Goal: Task Accomplishment & Management: Manage account settings

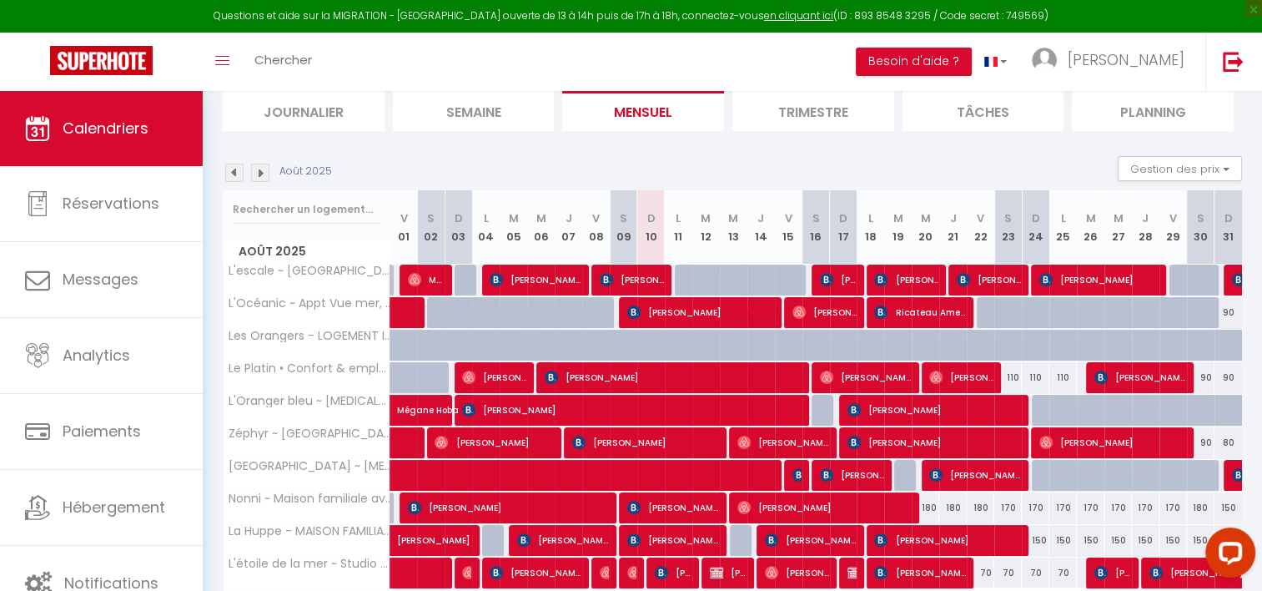
scroll to position [221, 0]
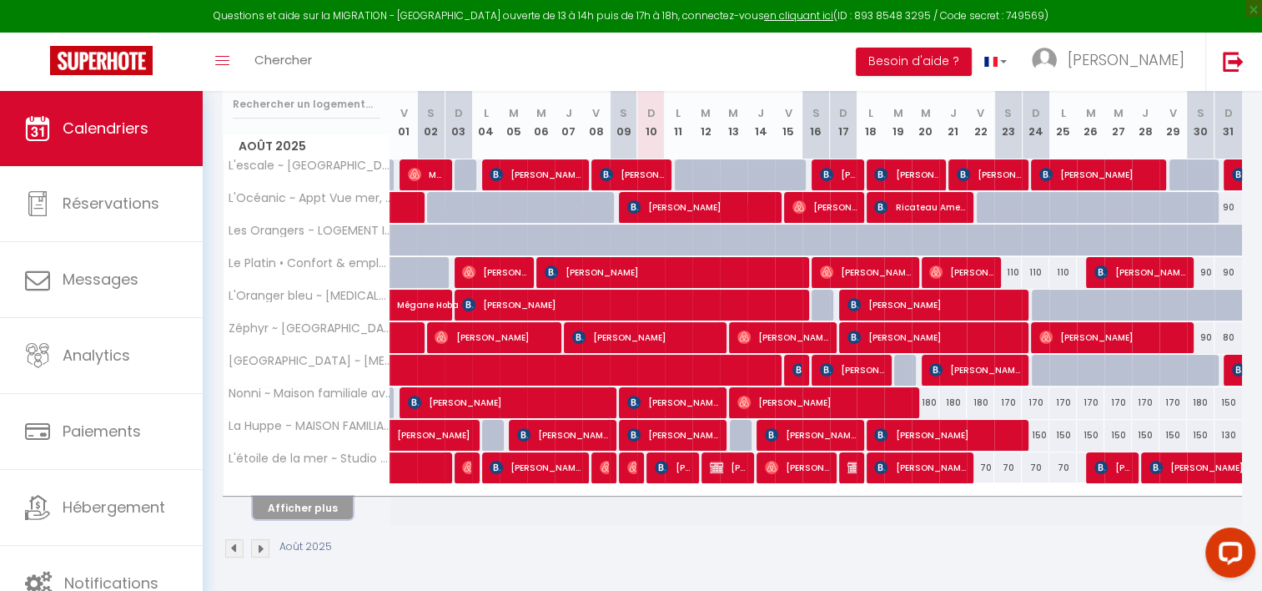
click at [310, 501] on button "Afficher plus" at bounding box center [303, 507] width 100 height 23
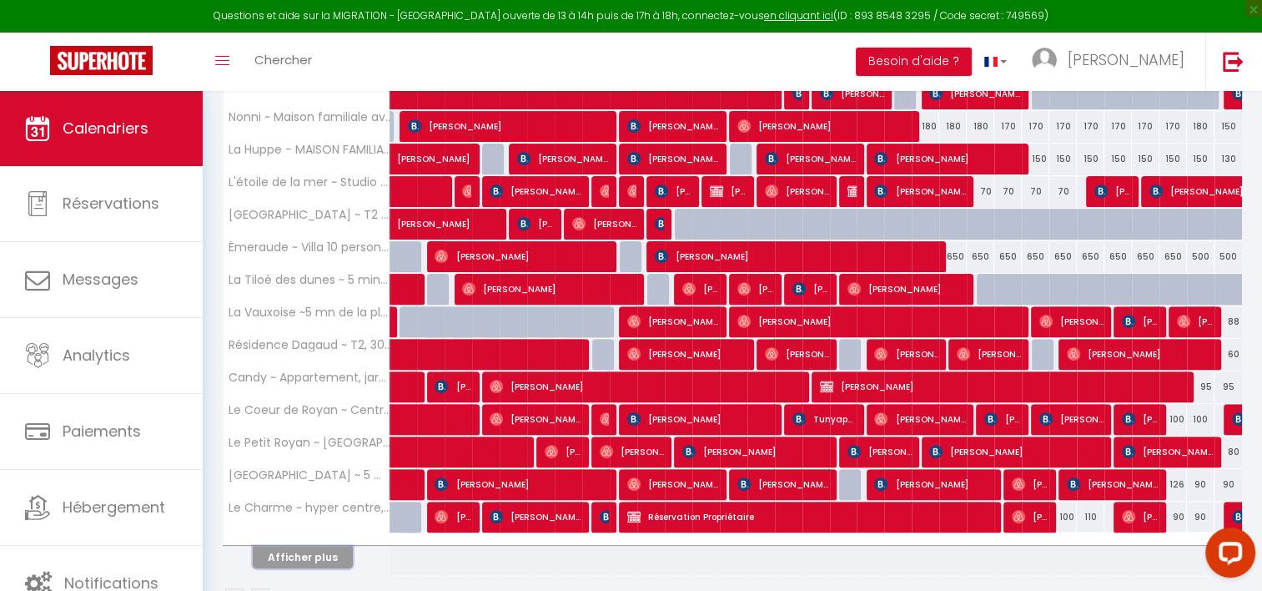
scroll to position [545, 0]
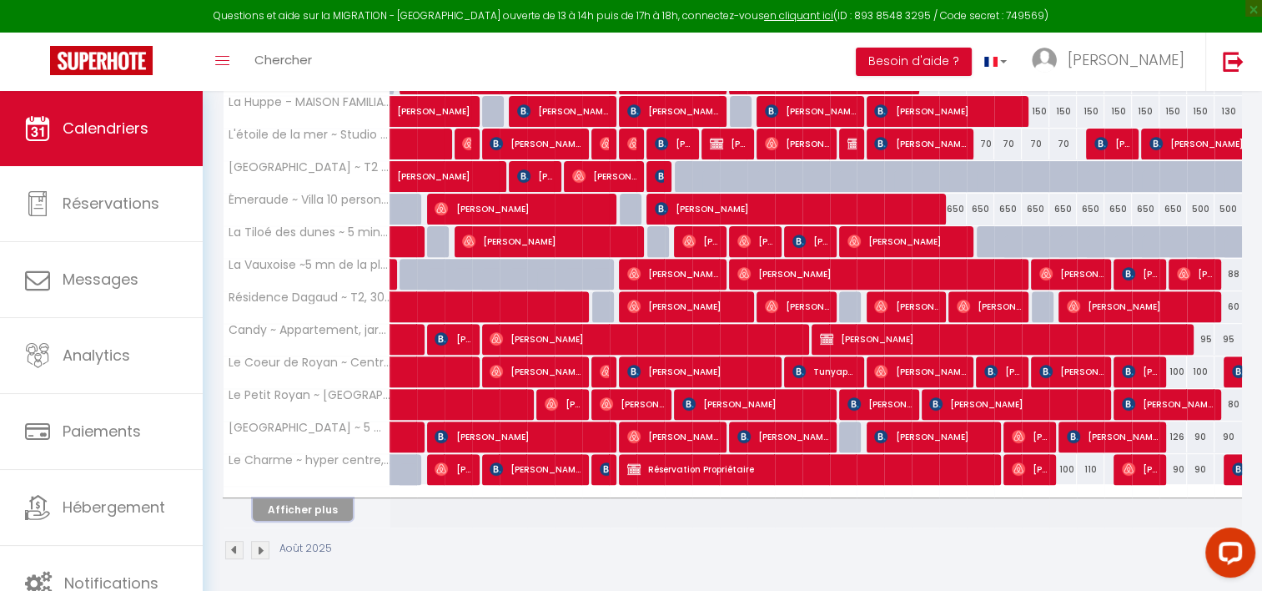
click at [310, 501] on button "Afficher plus" at bounding box center [303, 509] width 100 height 23
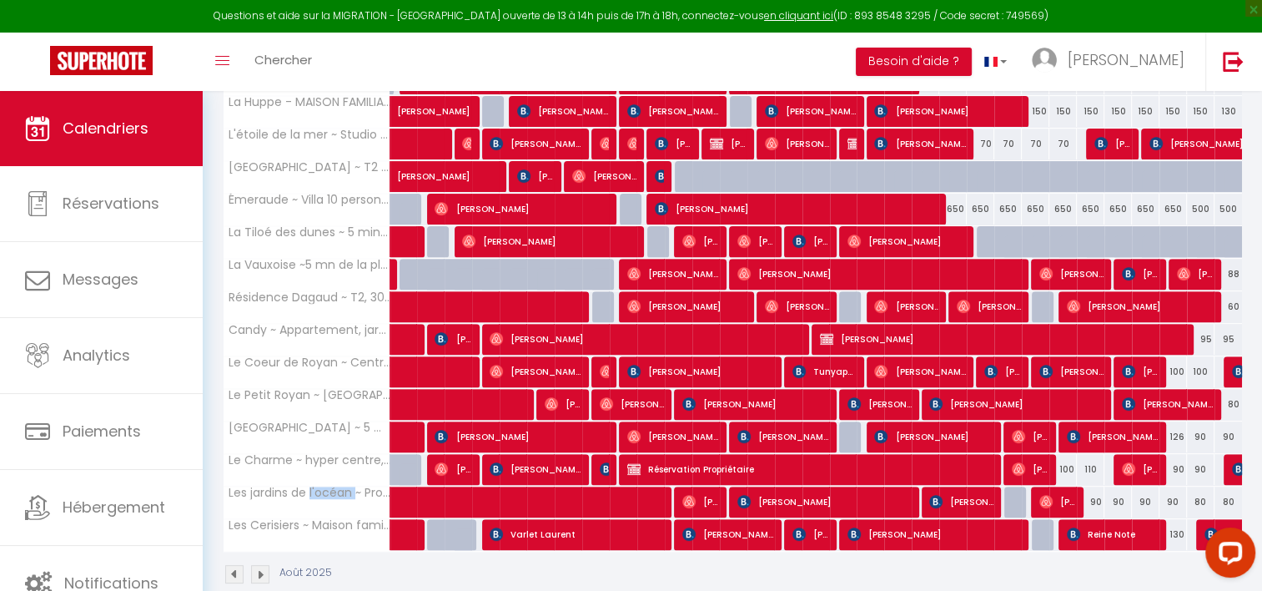
click at [310, 501] on th "Les jardins de l'océan ~ Proche Plage & Casino, Piscine" at bounding box center [307, 502] width 167 height 32
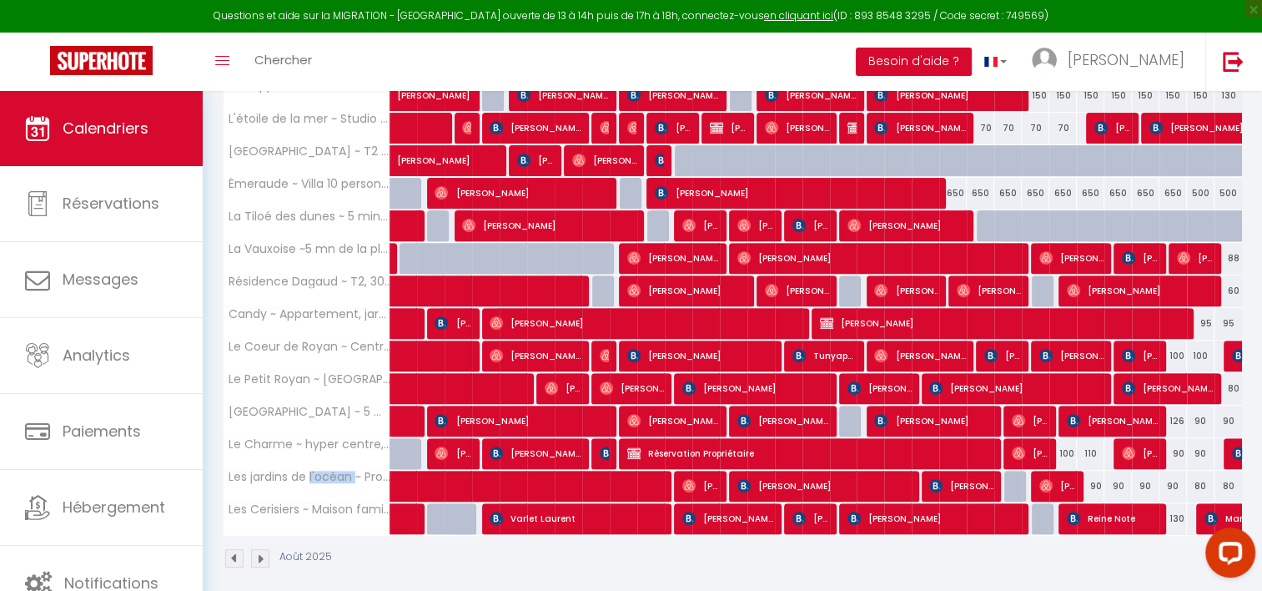
scroll to position [570, 0]
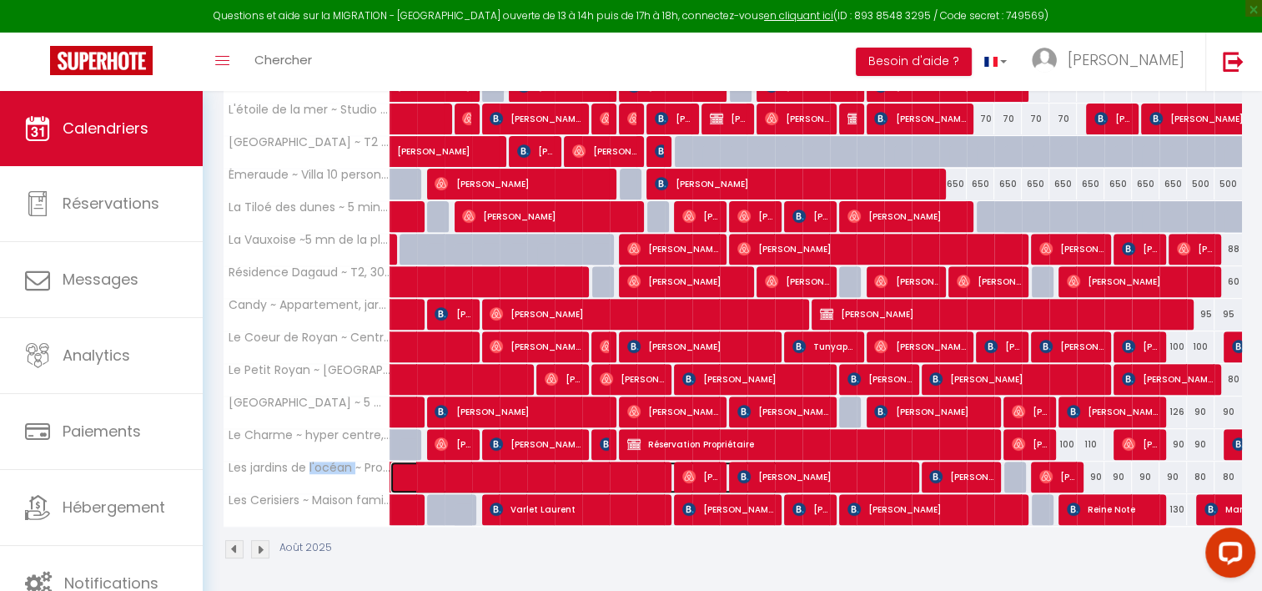
click at [596, 475] on span at bounding box center [600, 477] width 384 height 32
select select "OK"
select select "0"
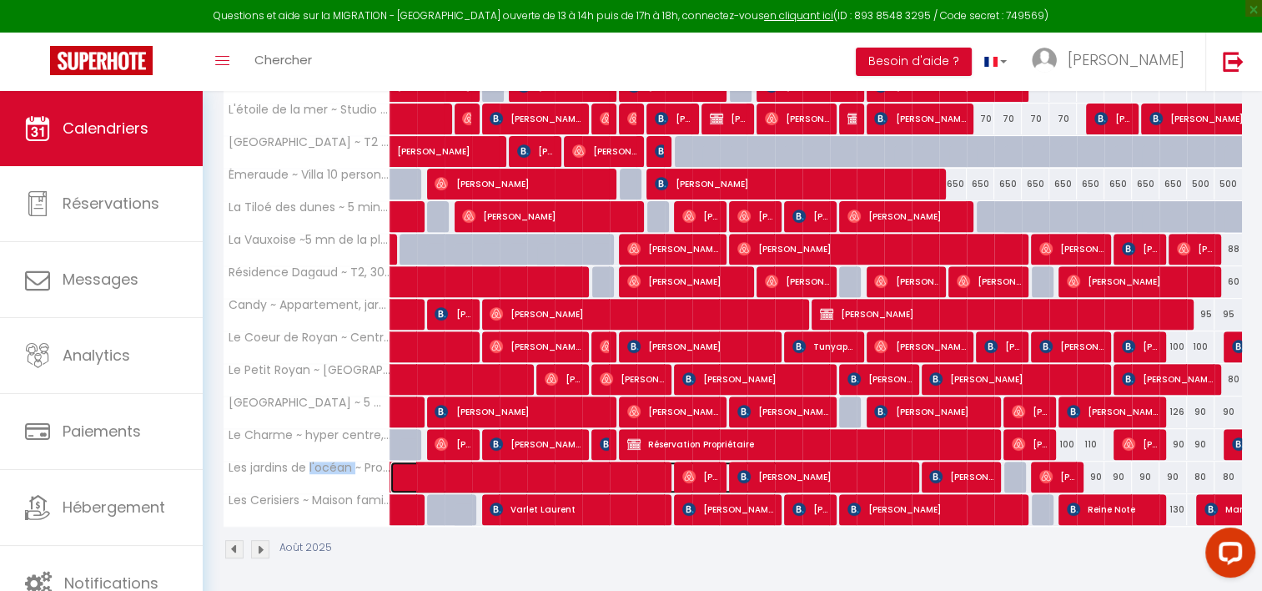
select select "1"
select select
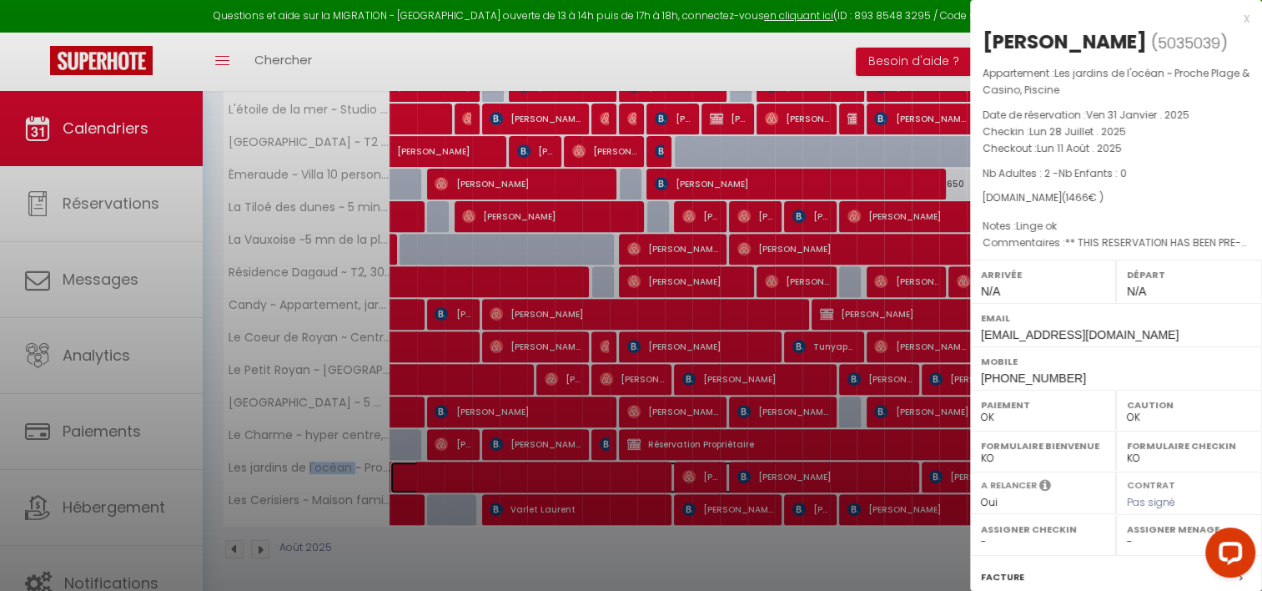
select select "38854"
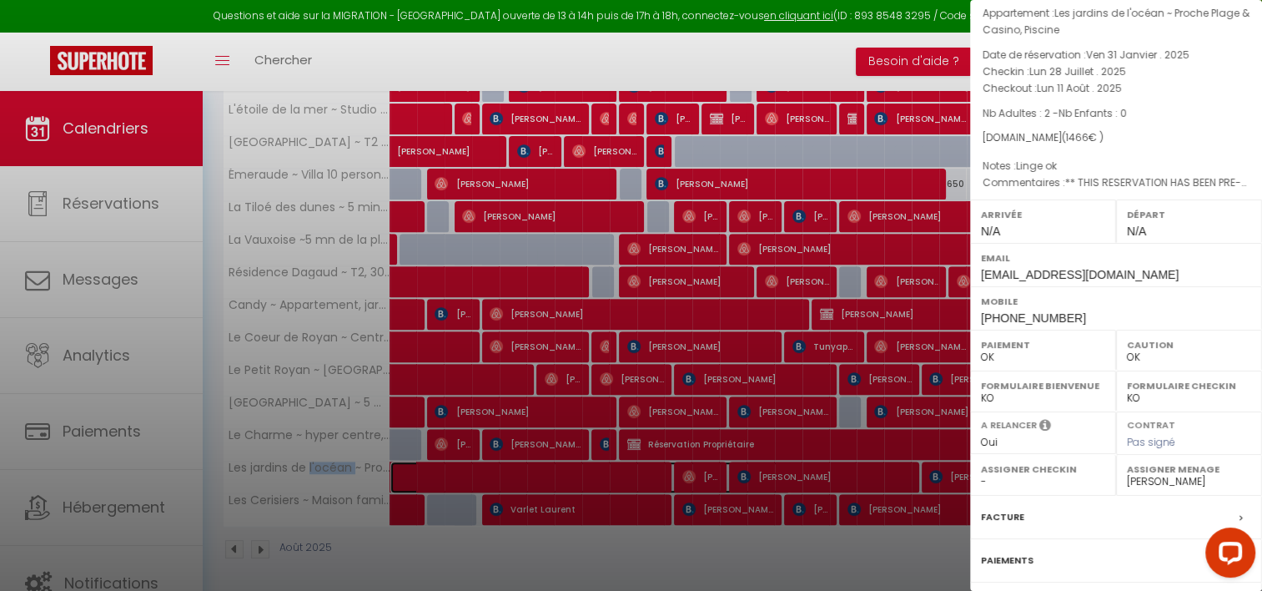
scroll to position [200, 0]
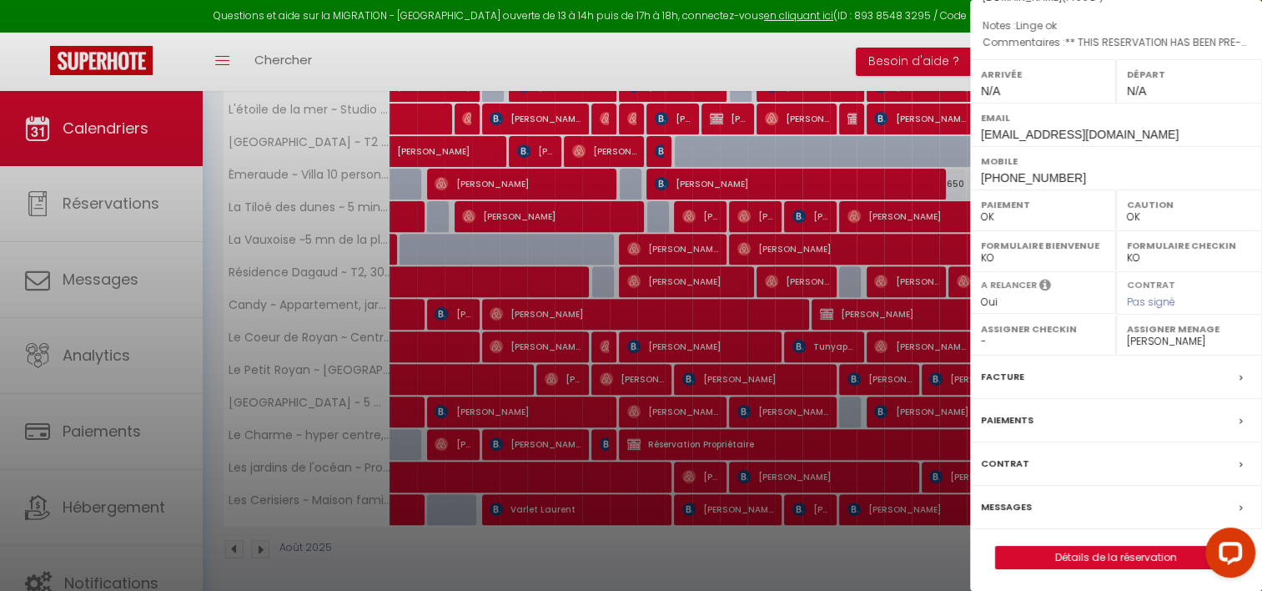
click at [1025, 501] on label "Messages" at bounding box center [1006, 507] width 51 height 18
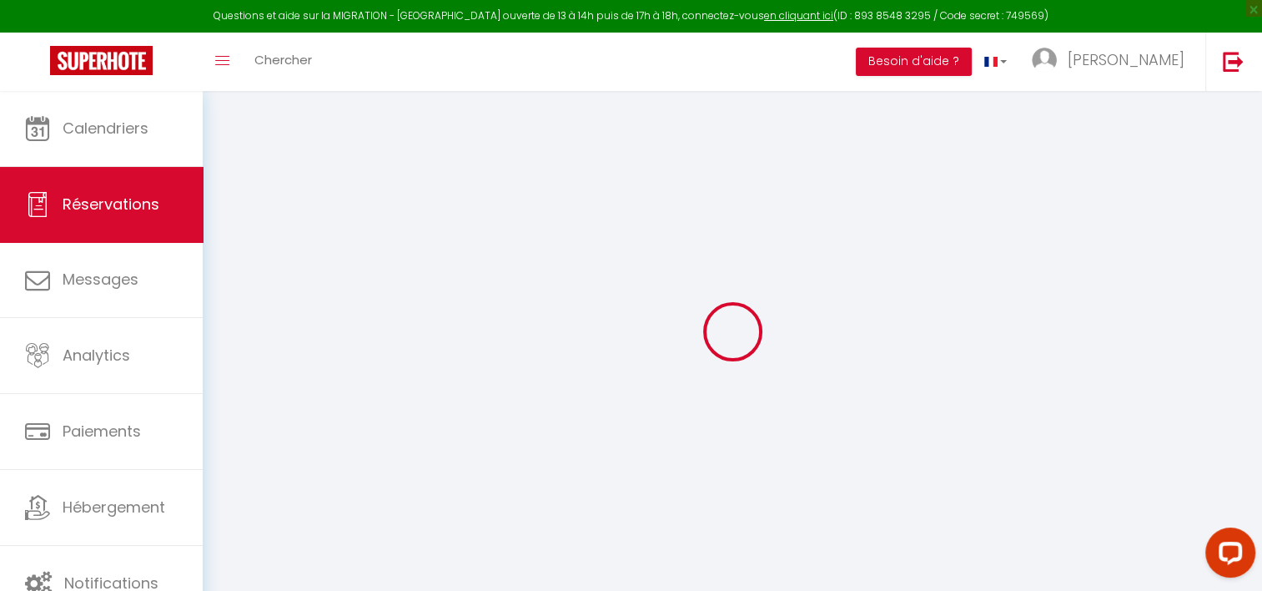
select select
checkbox input "false"
type textarea "** THIS RESERVATION HAS BEEN PRE-PAID ** BOOKING NOTE : Payment charge is EUR 2…"
type textarea "Linge ok"
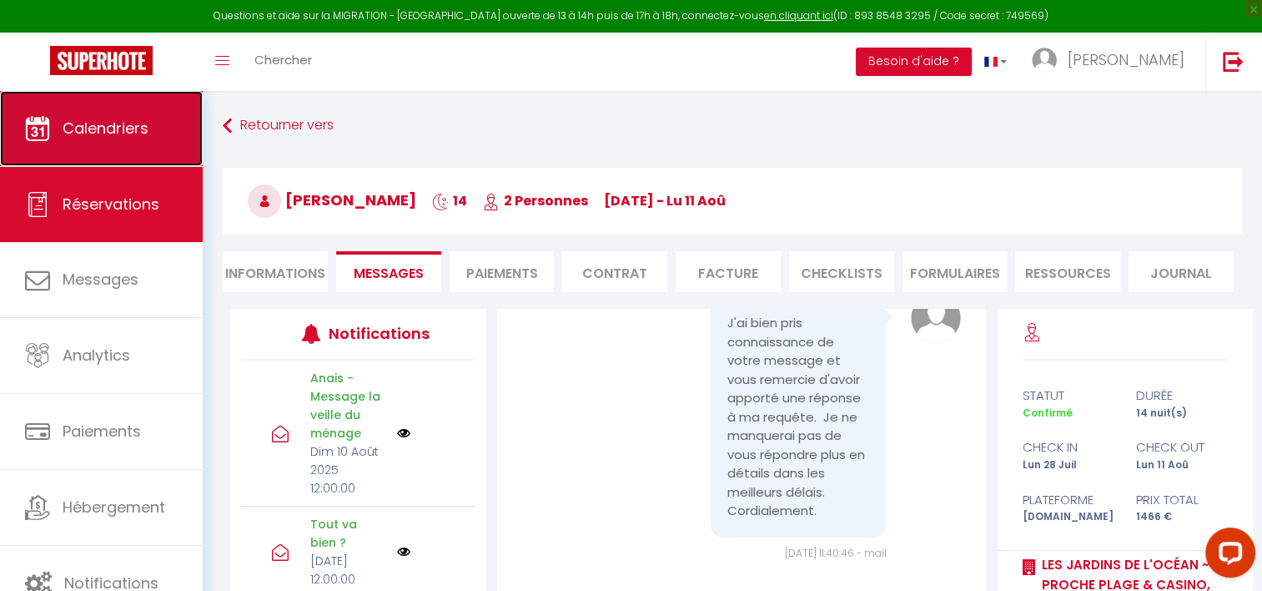
click at [73, 116] on link "Calendriers" at bounding box center [101, 128] width 203 height 75
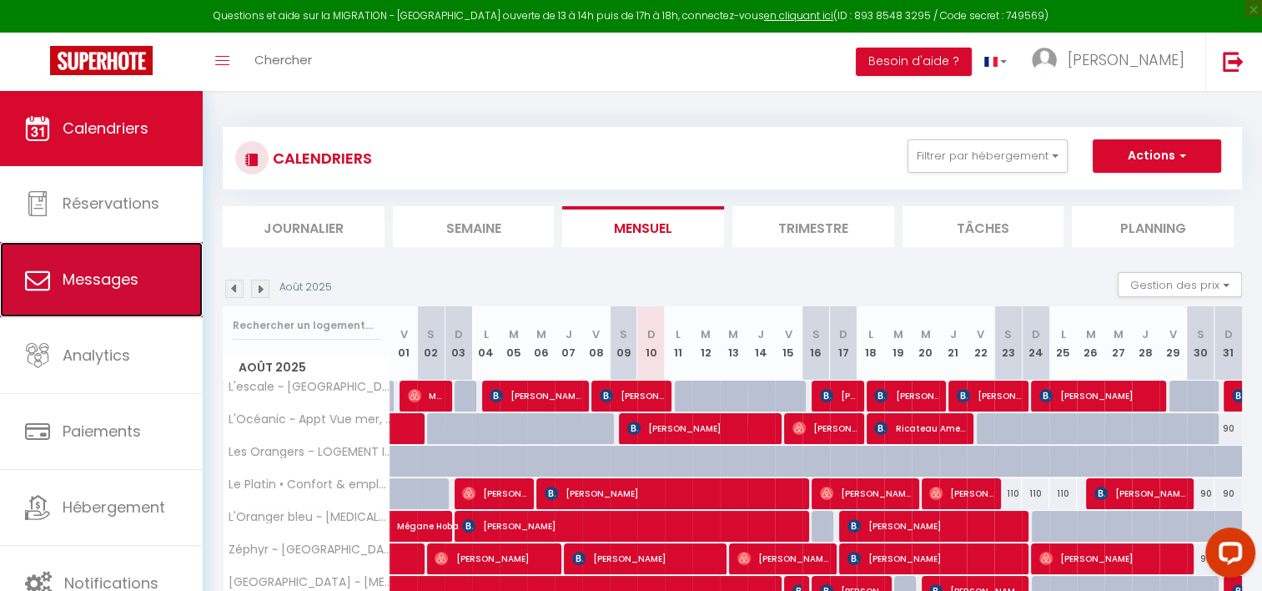
click at [94, 286] on span "Messages" at bounding box center [101, 279] width 76 height 21
select select "message"
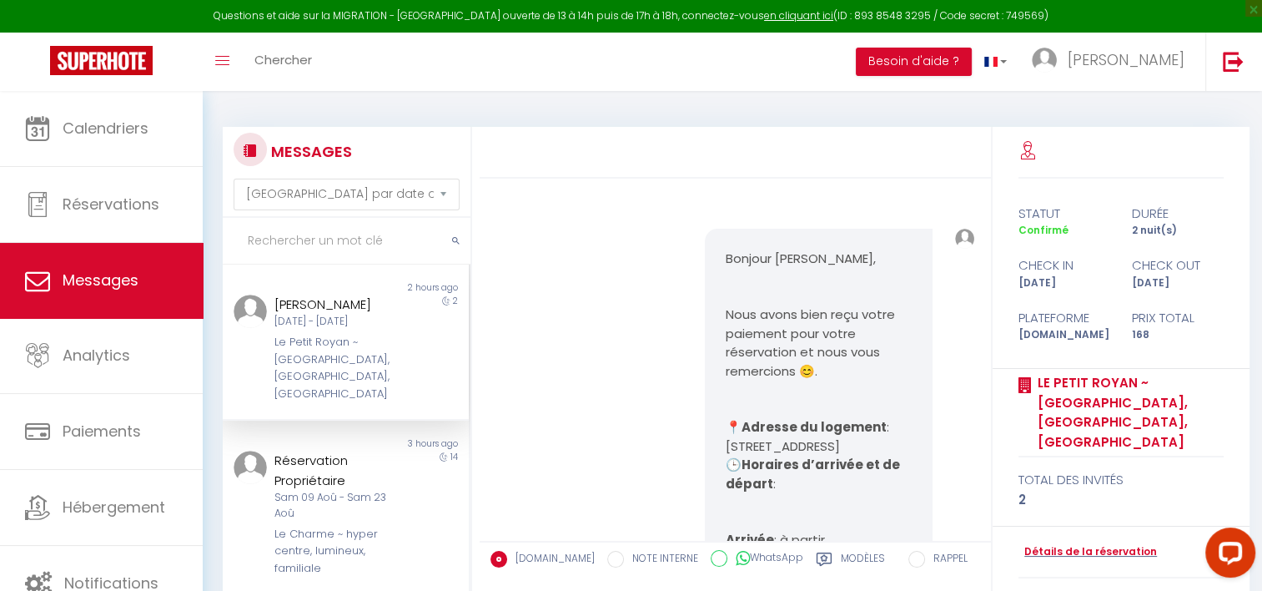
scroll to position [3294, 0]
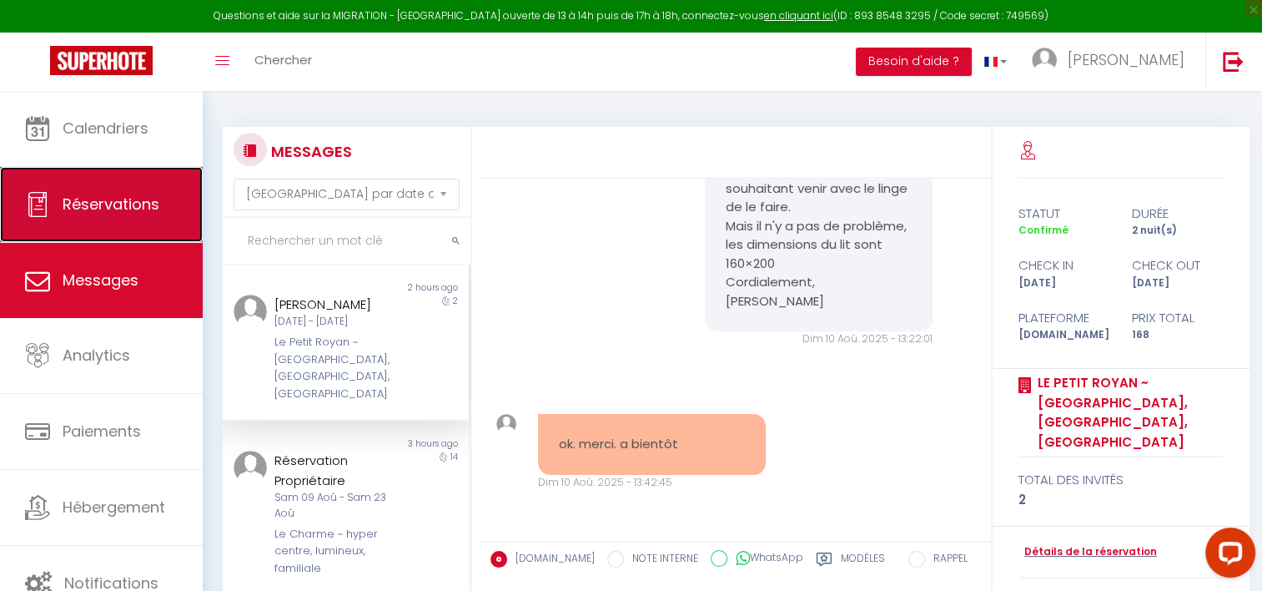
click at [102, 239] on link "Réservations" at bounding box center [101, 204] width 203 height 75
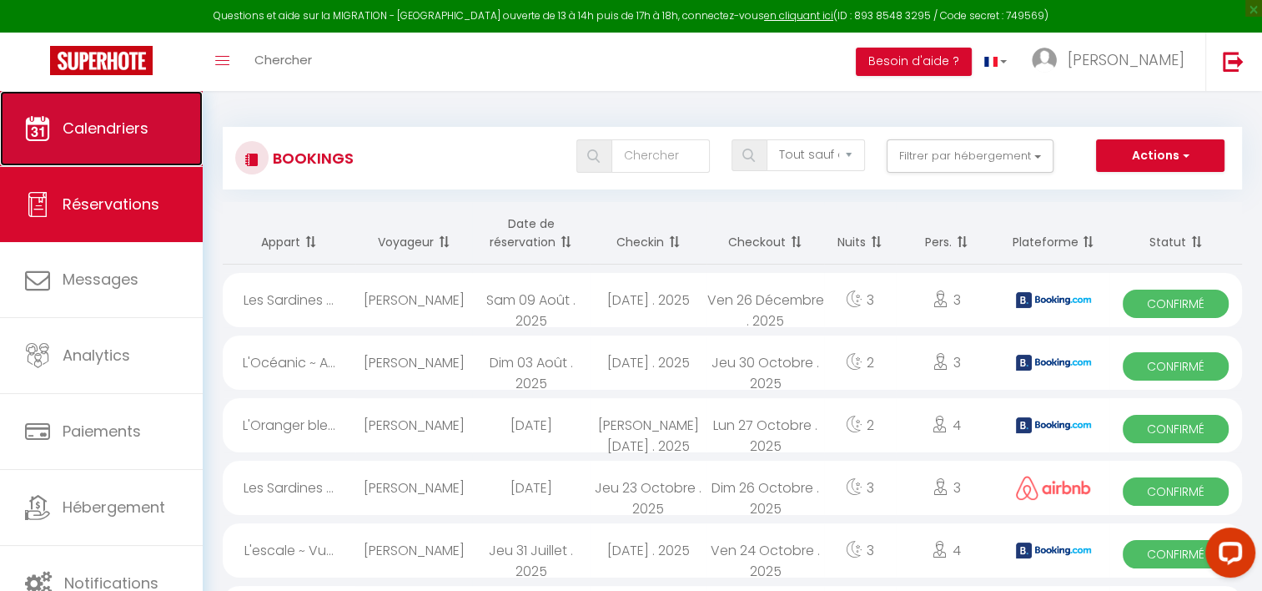
click at [136, 133] on span "Calendriers" at bounding box center [106, 128] width 86 height 21
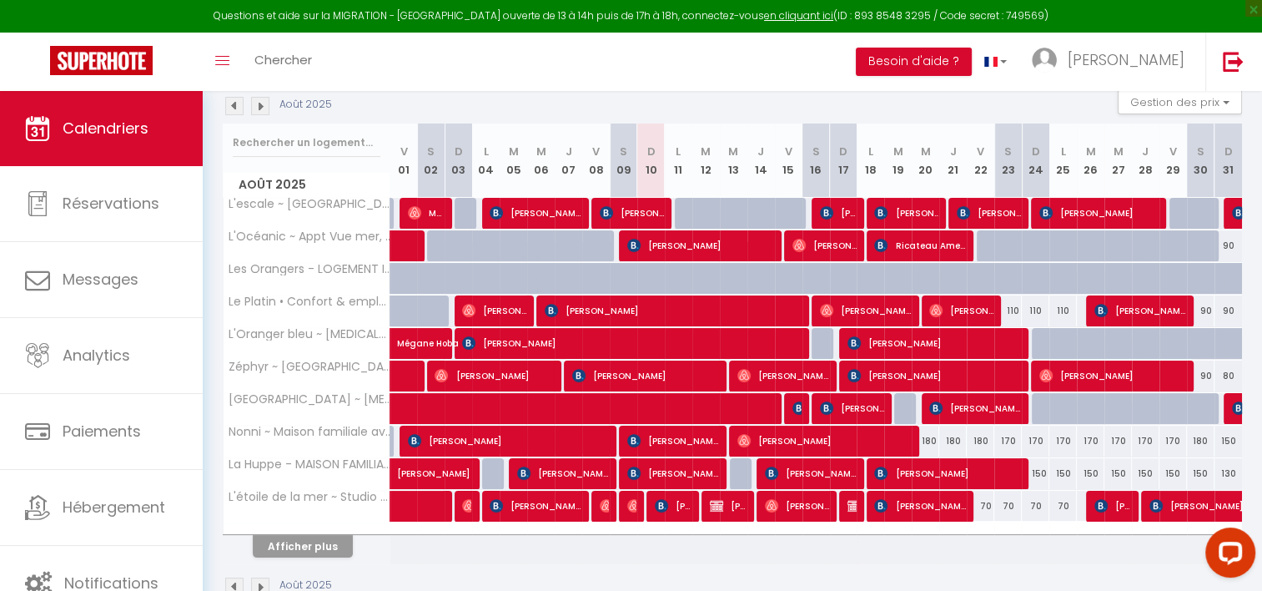
scroll to position [184, 0]
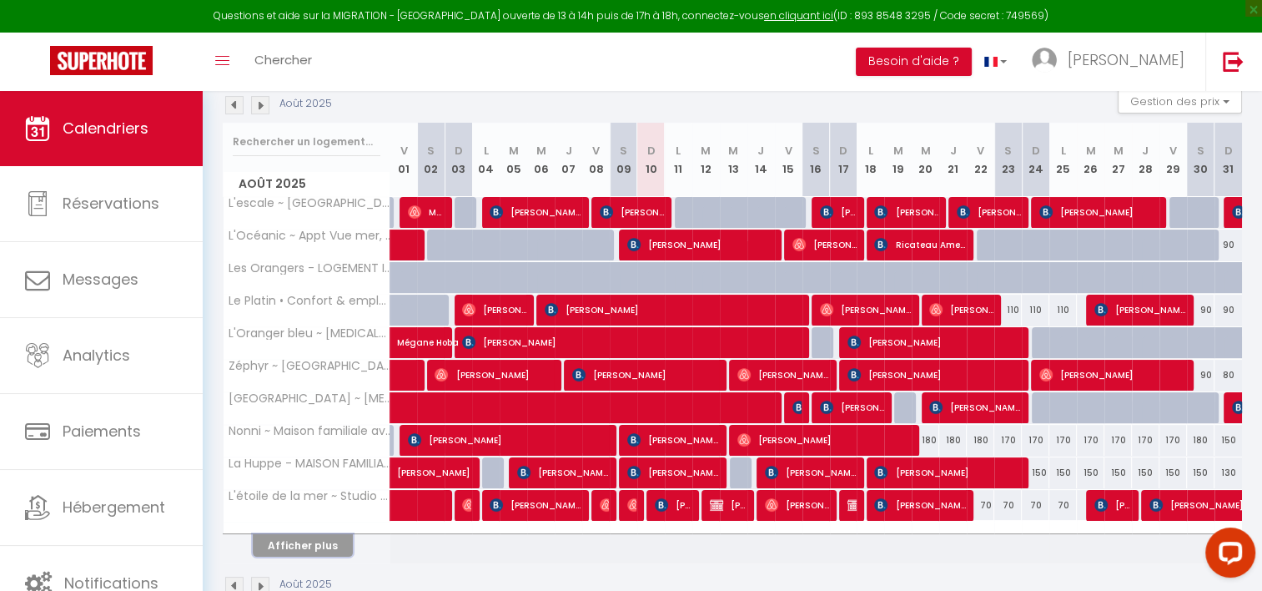
click at [314, 548] on button "Afficher plus" at bounding box center [303, 545] width 100 height 23
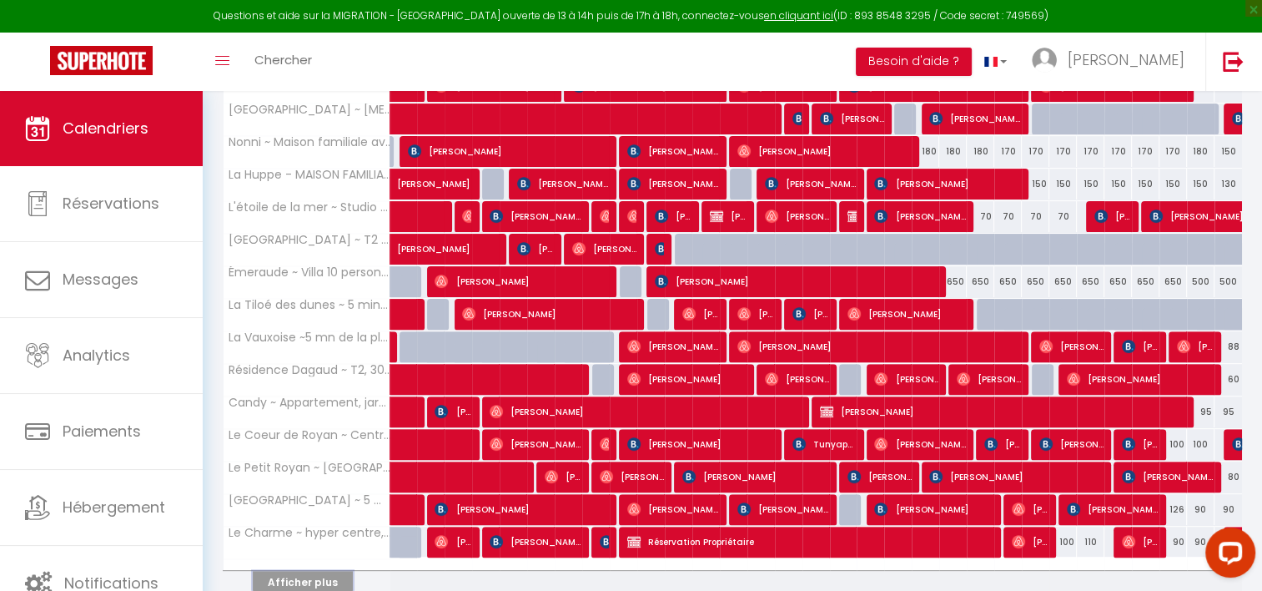
scroll to position [480, 0]
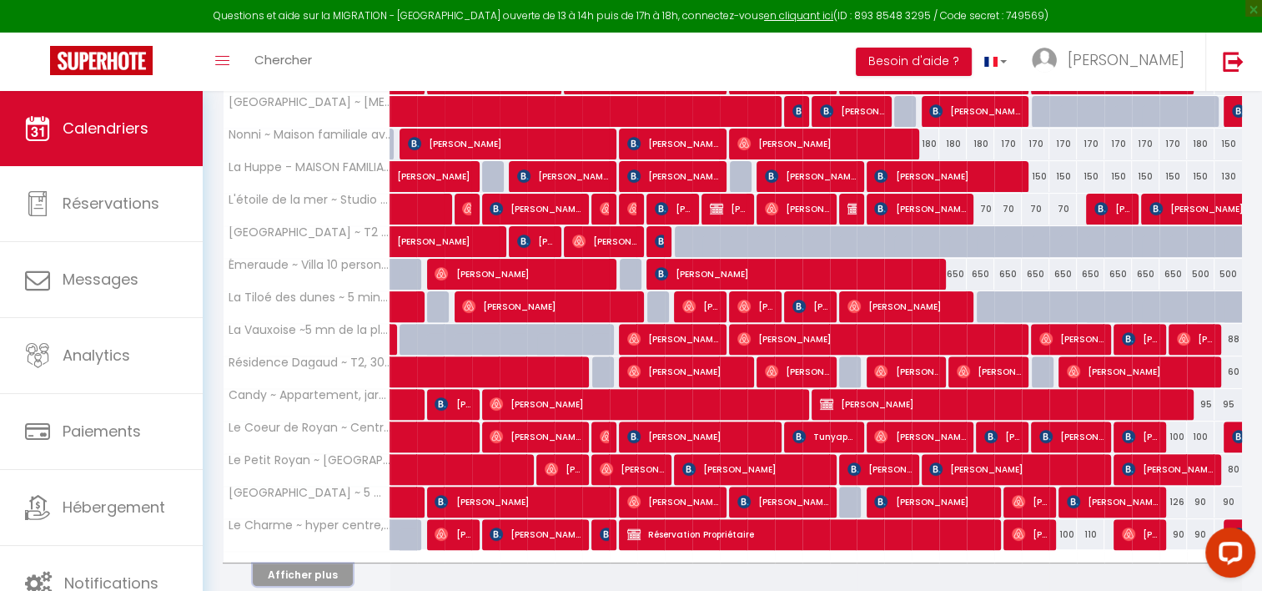
click at [304, 577] on button "Afficher plus" at bounding box center [303, 574] width 100 height 23
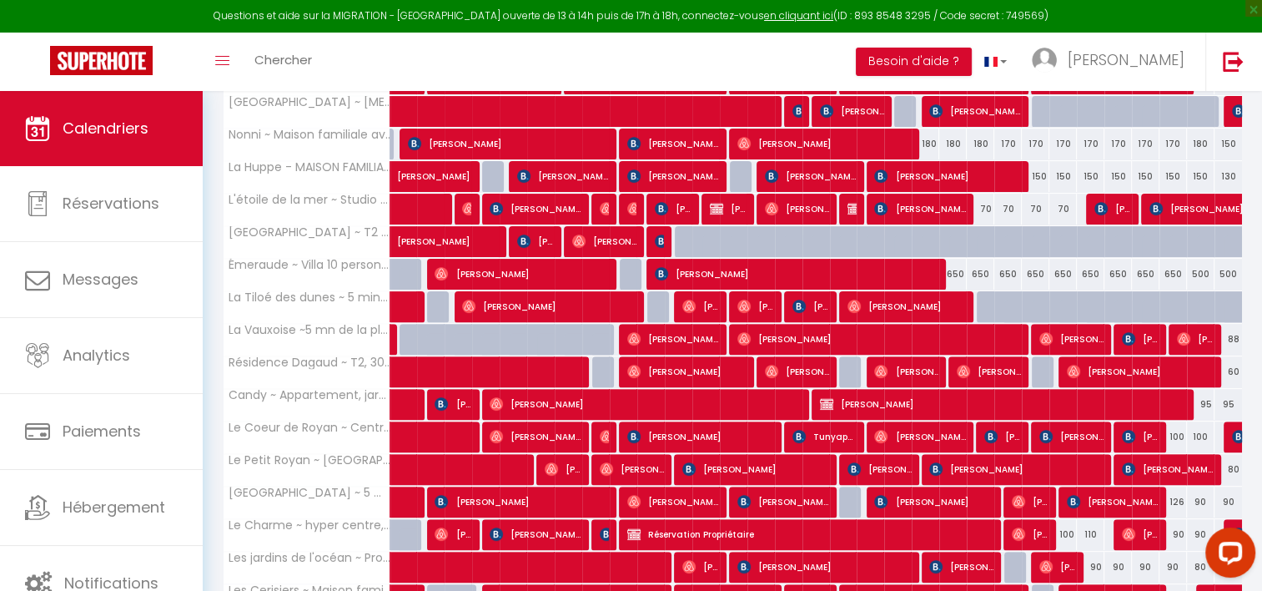
scroll to position [521, 0]
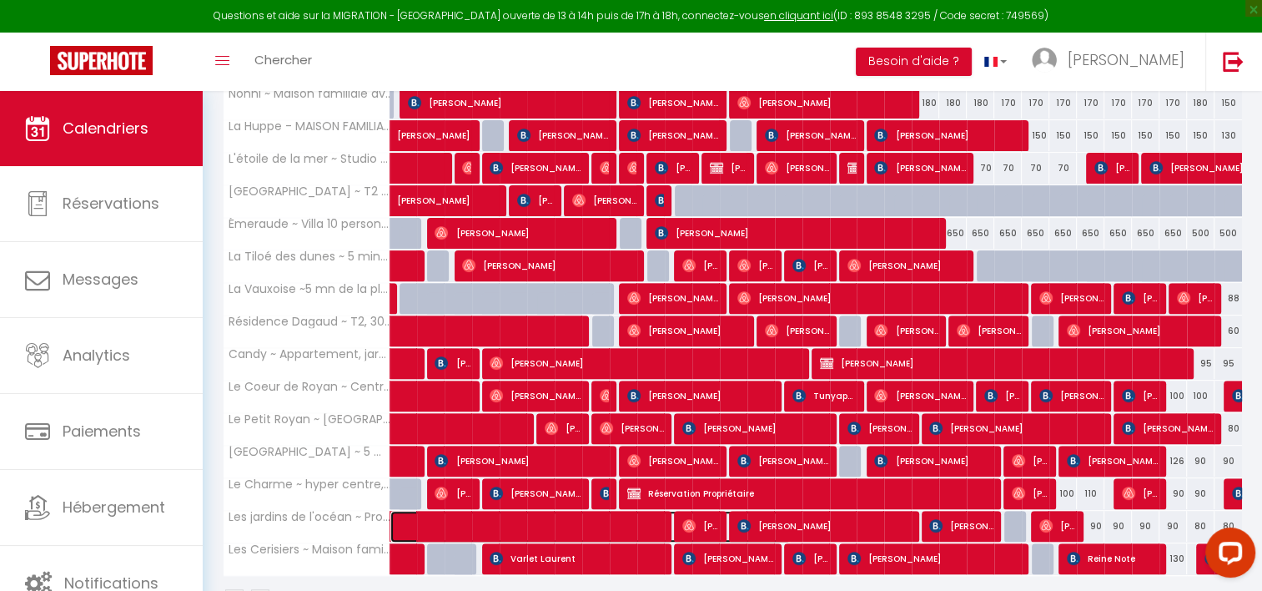
click at [495, 526] on span at bounding box center [600, 527] width 384 height 32
select select "OK"
select select "0"
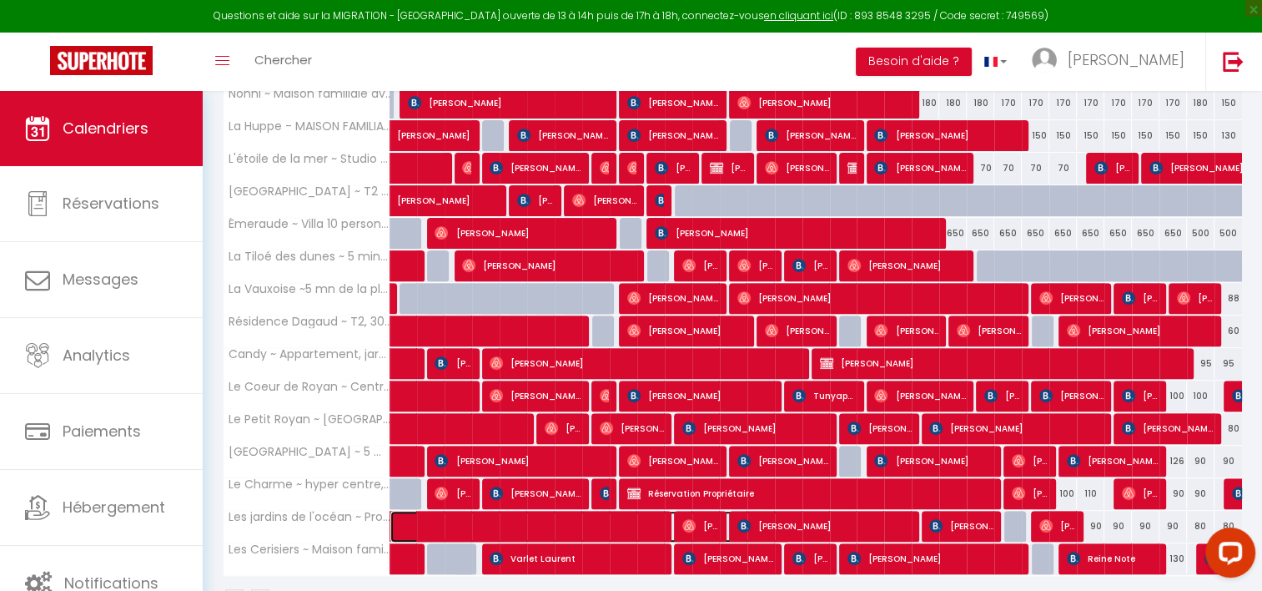
select select "1"
select select
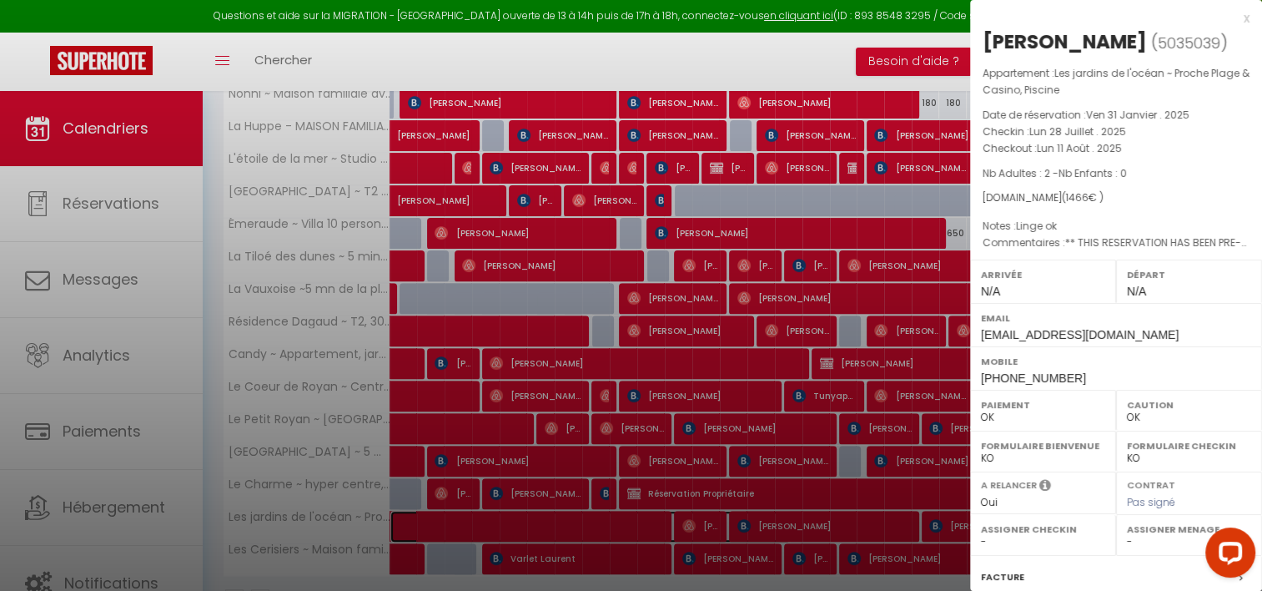
select select "38854"
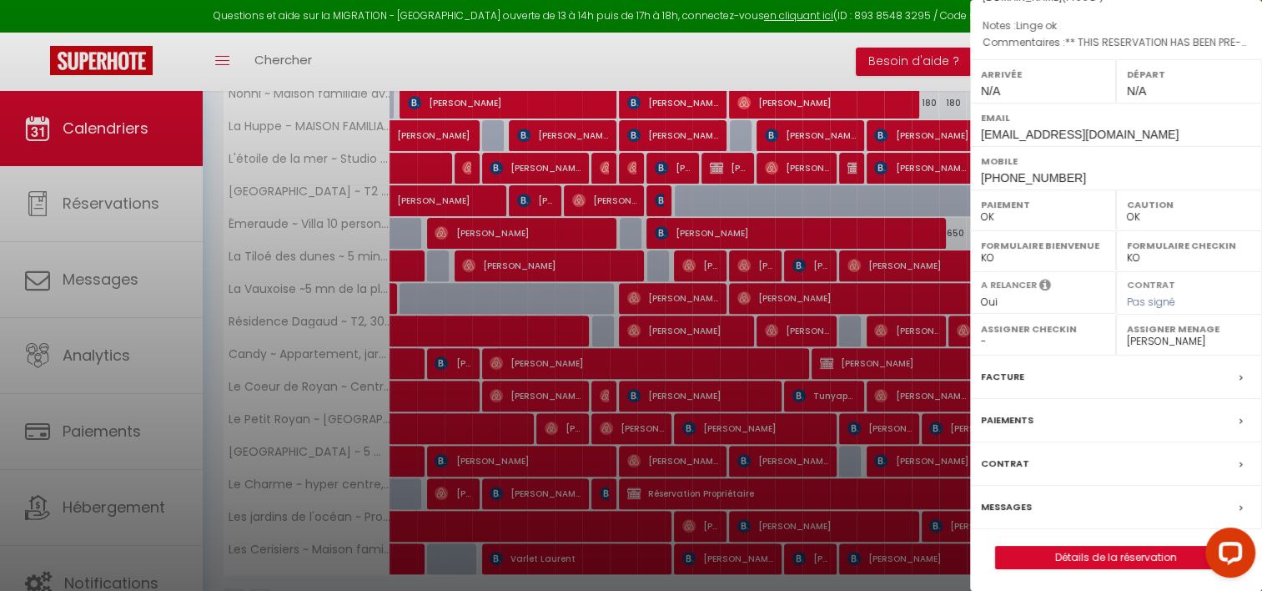
click at [1038, 501] on div "Messages" at bounding box center [1116, 507] width 292 height 43
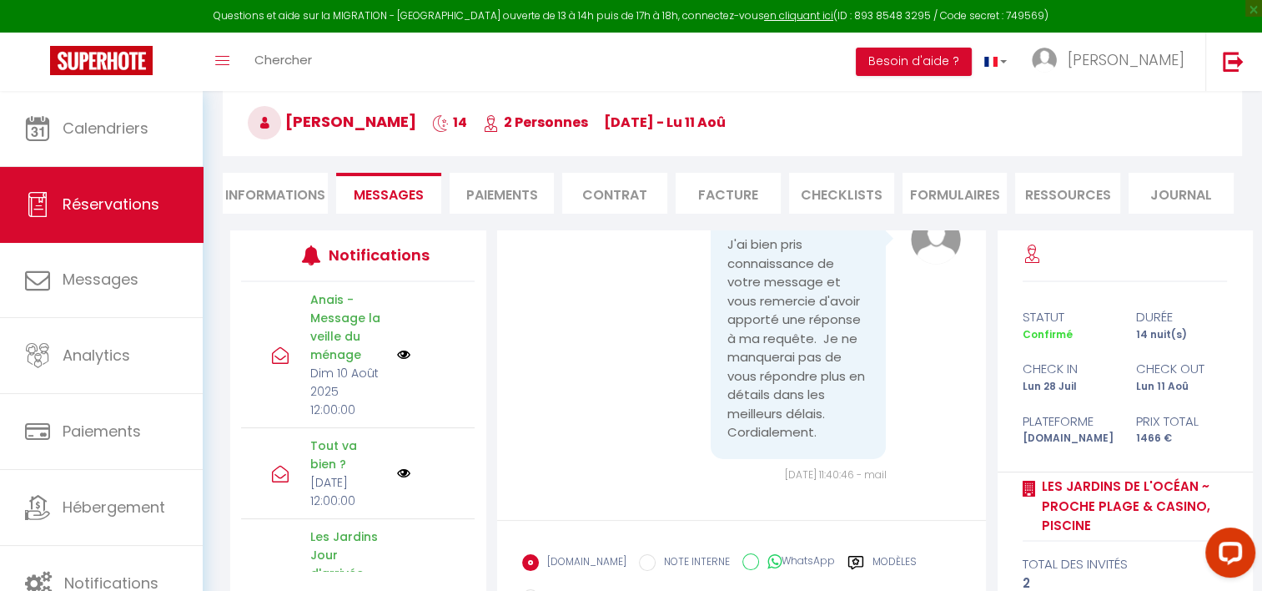
scroll to position [76, 0]
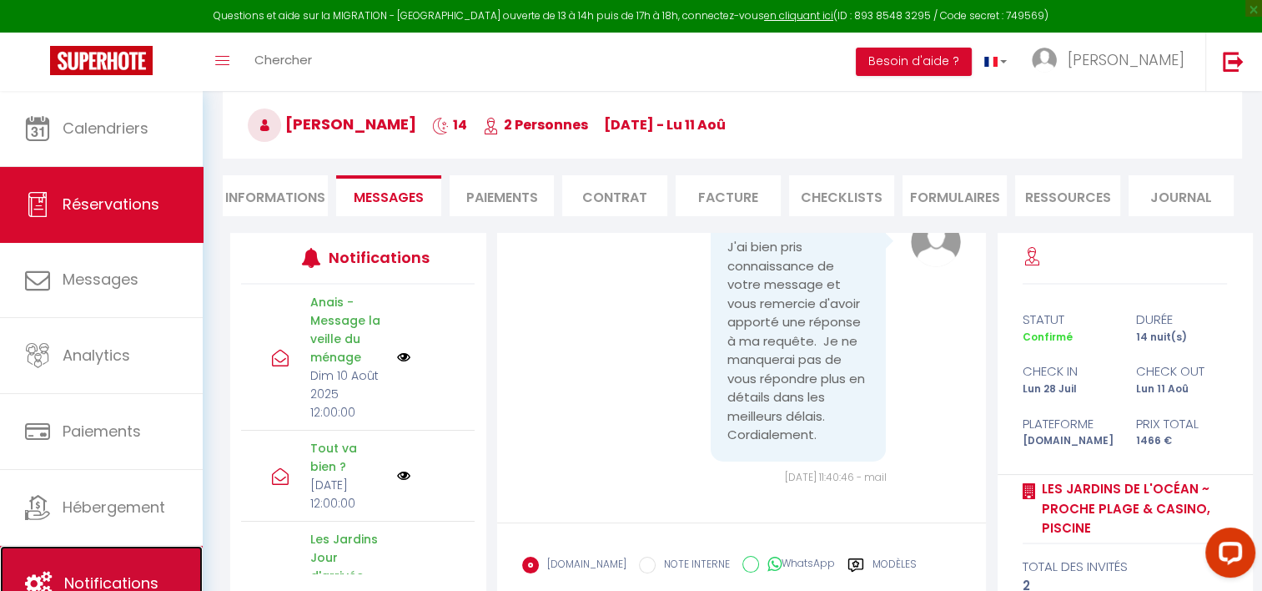
click at [72, 556] on link "Notifications" at bounding box center [101, 583] width 203 height 75
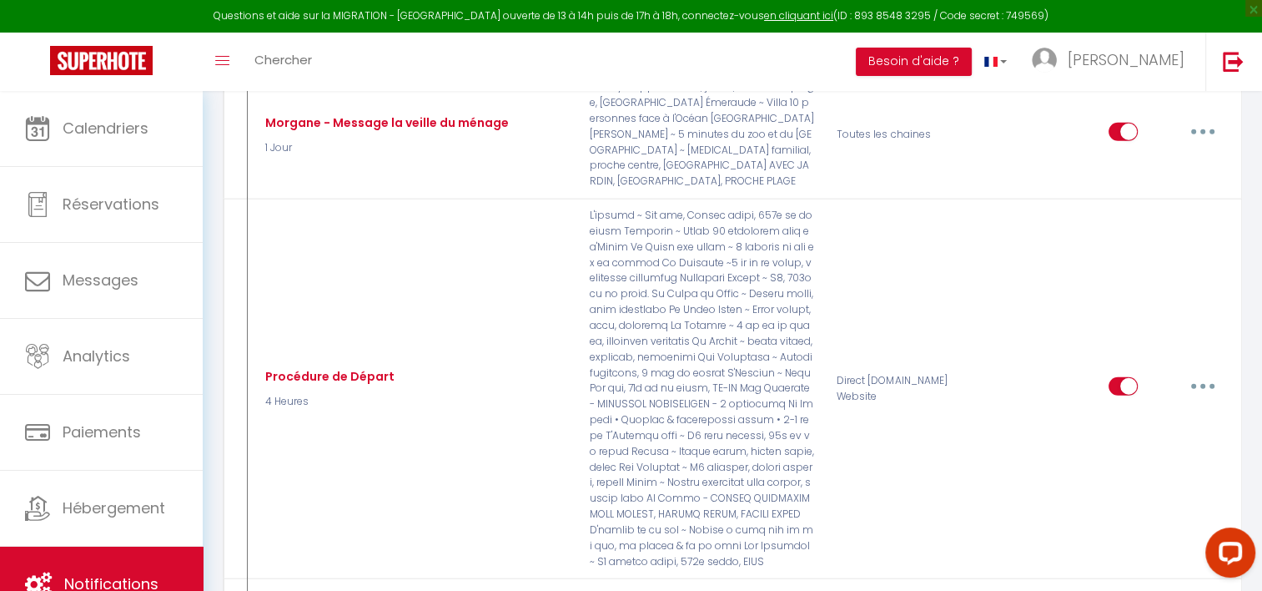
scroll to position [4594, 0]
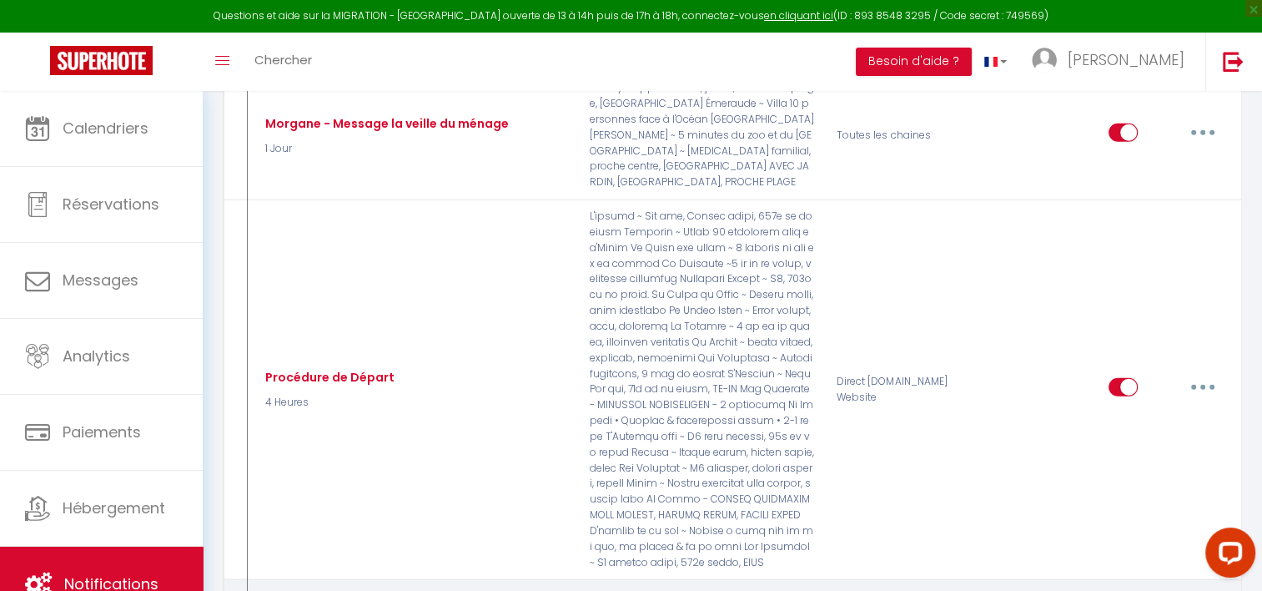
checkbox input "true"
select select
checkbox input "false"
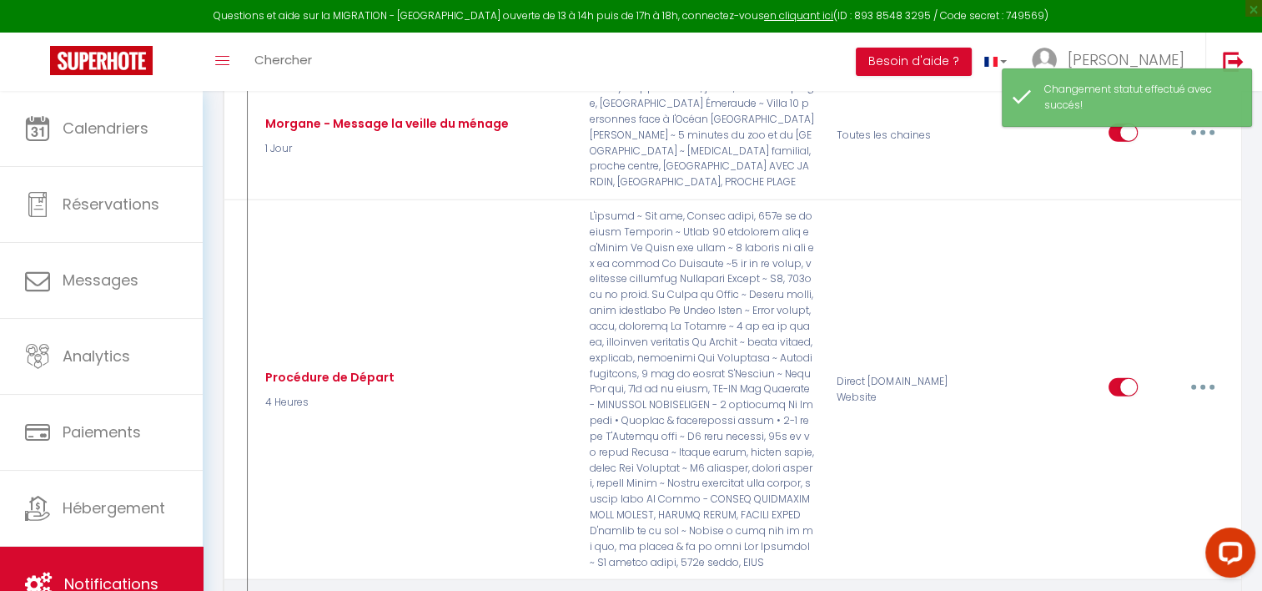
type input "Procédure de Départ"
select select "4"
select select "4 Heures"
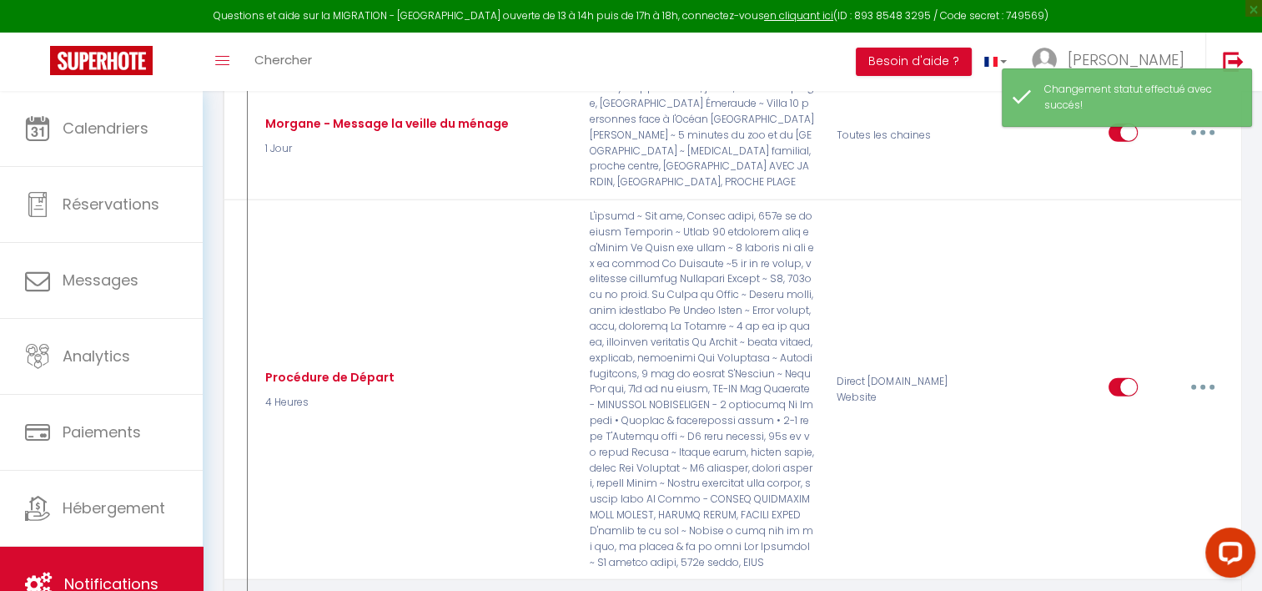
select select "if_booking_is_paid"
checkbox input "true"
checkbox input "false"
radio input "true"
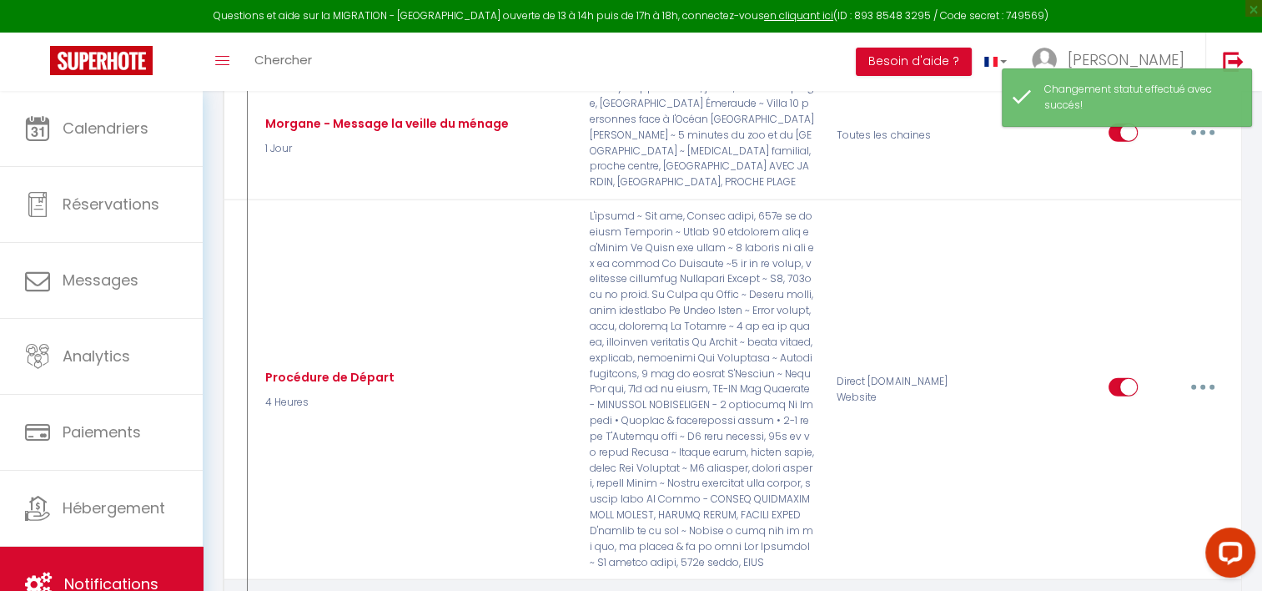
type input "Procédure pour votre départ - [RENTAL:NAME] - [GUEST:FIRST_NAME] [GUEST:NAME]"
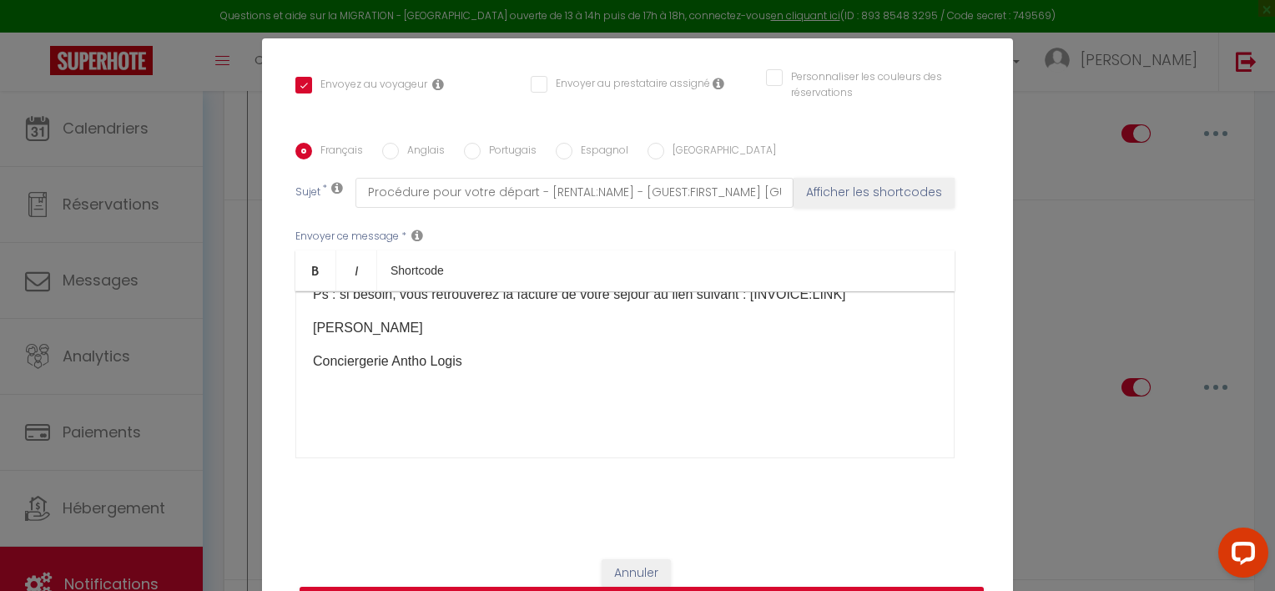
scroll to position [363, 0]
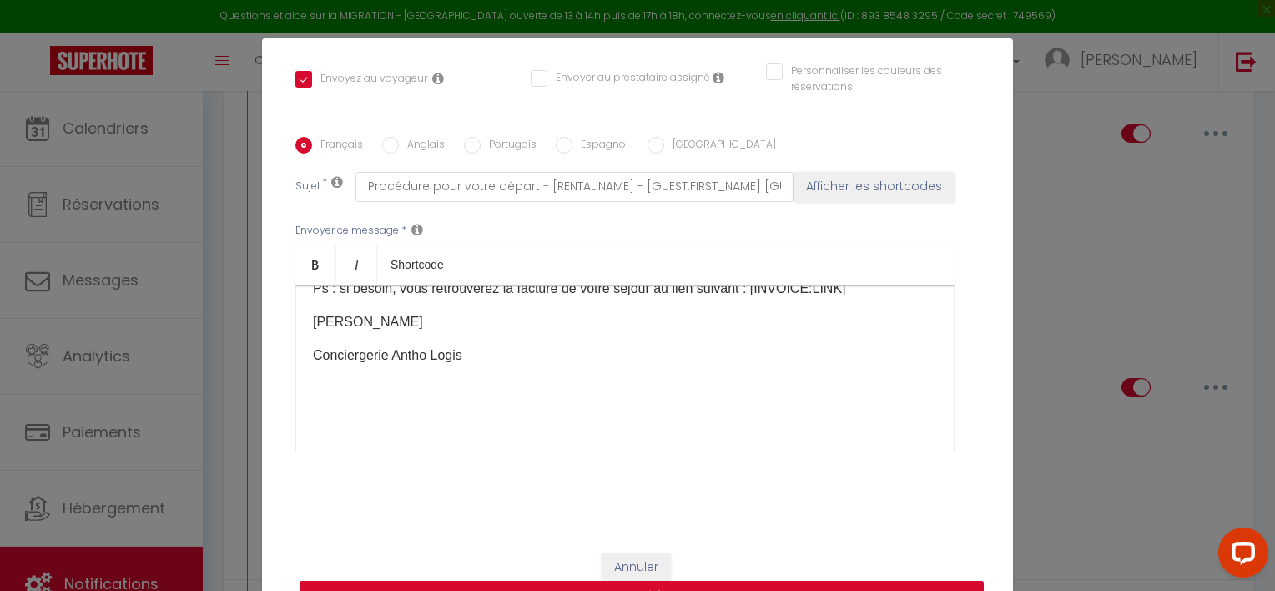
click at [631, 590] on button "Mettre à jour" at bounding box center [641, 597] width 684 height 32
checkbox input "true"
checkbox input "false"
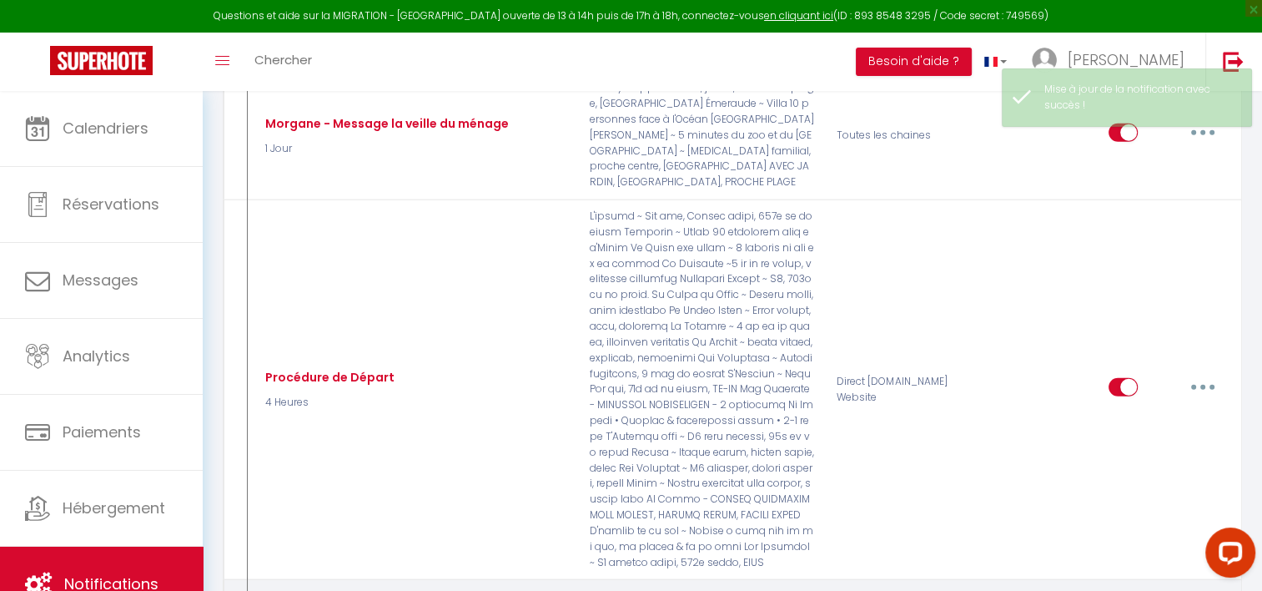
checkbox input "true"
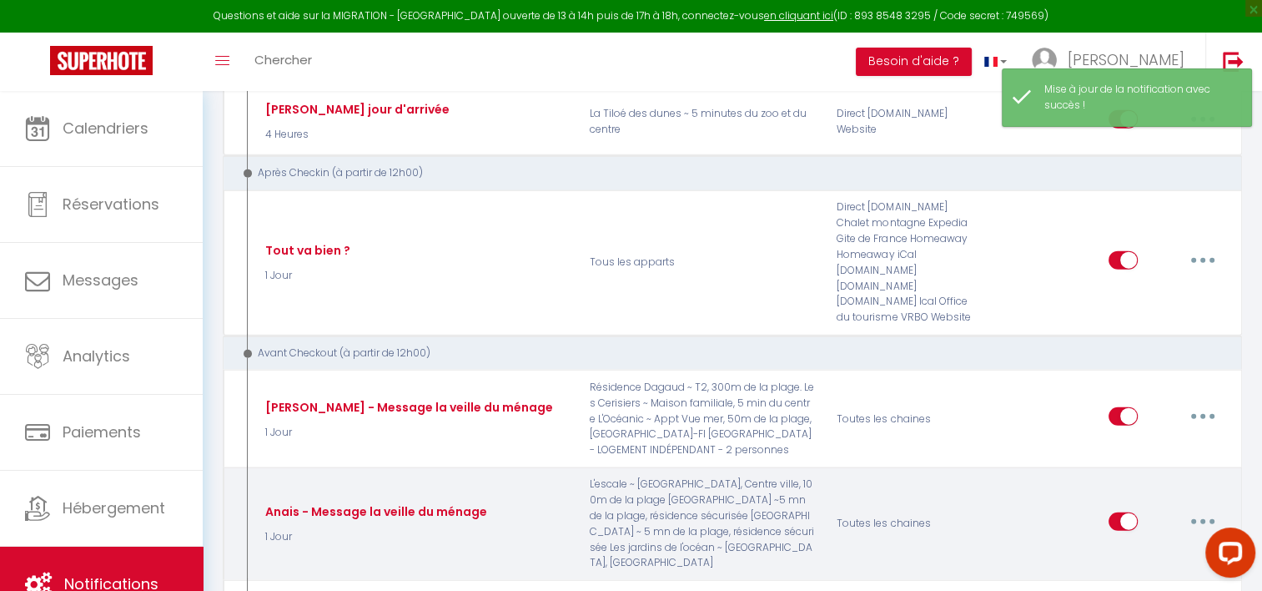
scroll to position [3863, 0]
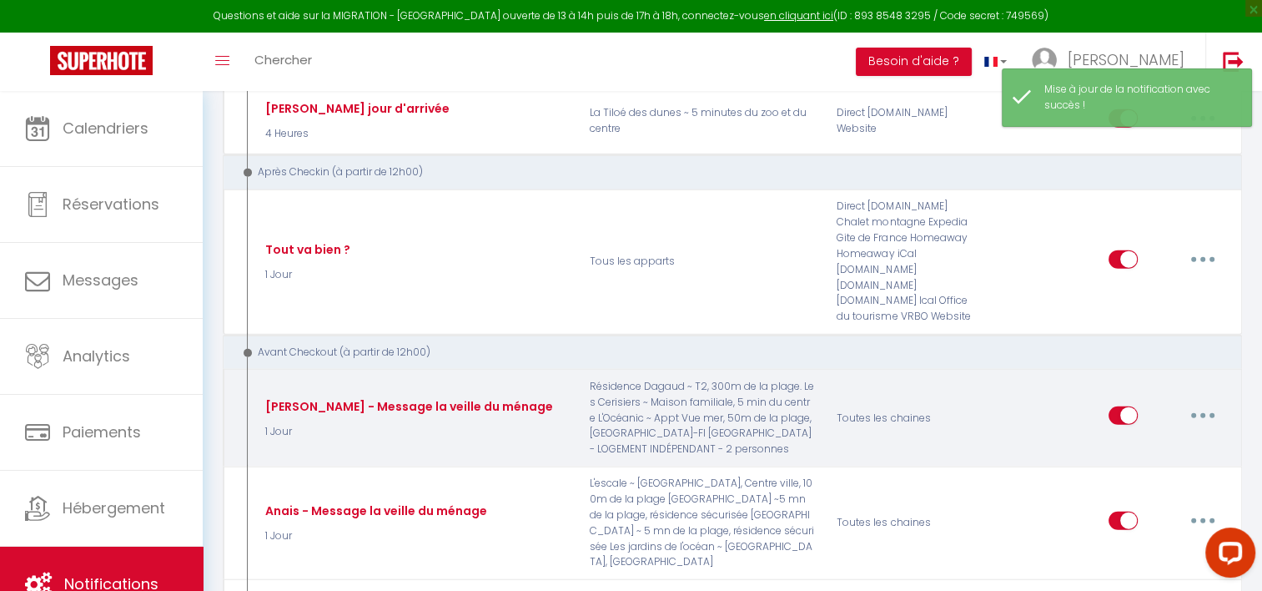
click at [1205, 402] on button "button" at bounding box center [1203, 415] width 47 height 27
click at [1130, 440] on link "Editer" at bounding box center [1159, 454] width 123 height 28
type input "[PERSON_NAME] - Message la veille du ménage"
select select "4"
select select "notification"
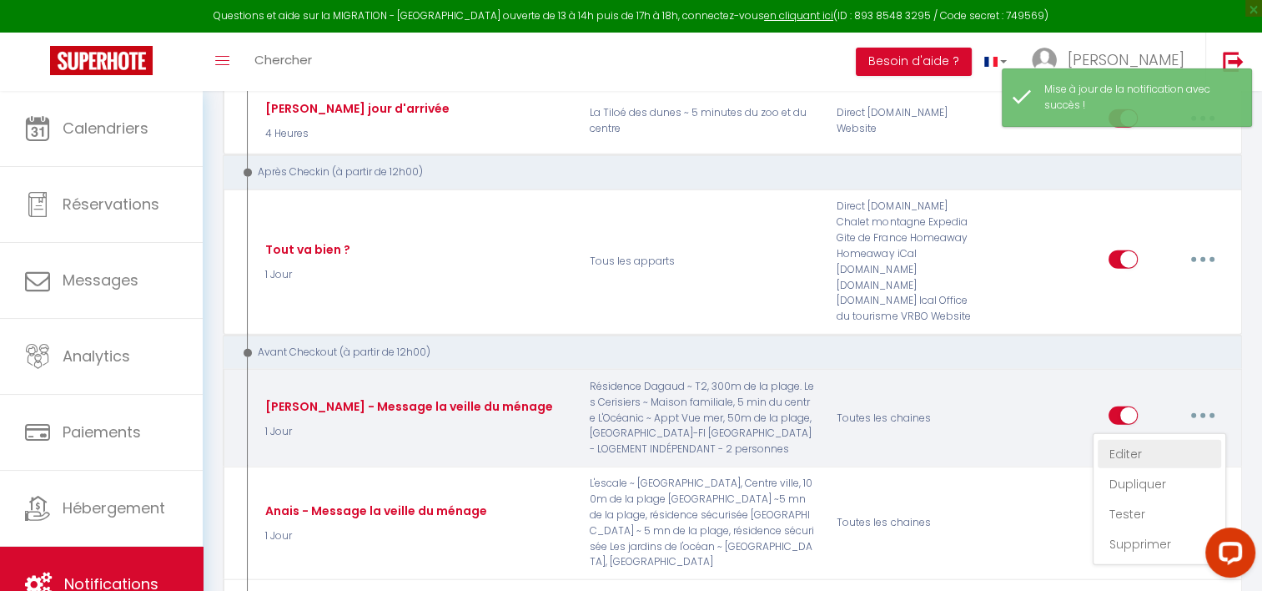
select select "1 Jour"
select select
checkbox input "false"
checkbox input "true"
checkbox input "false"
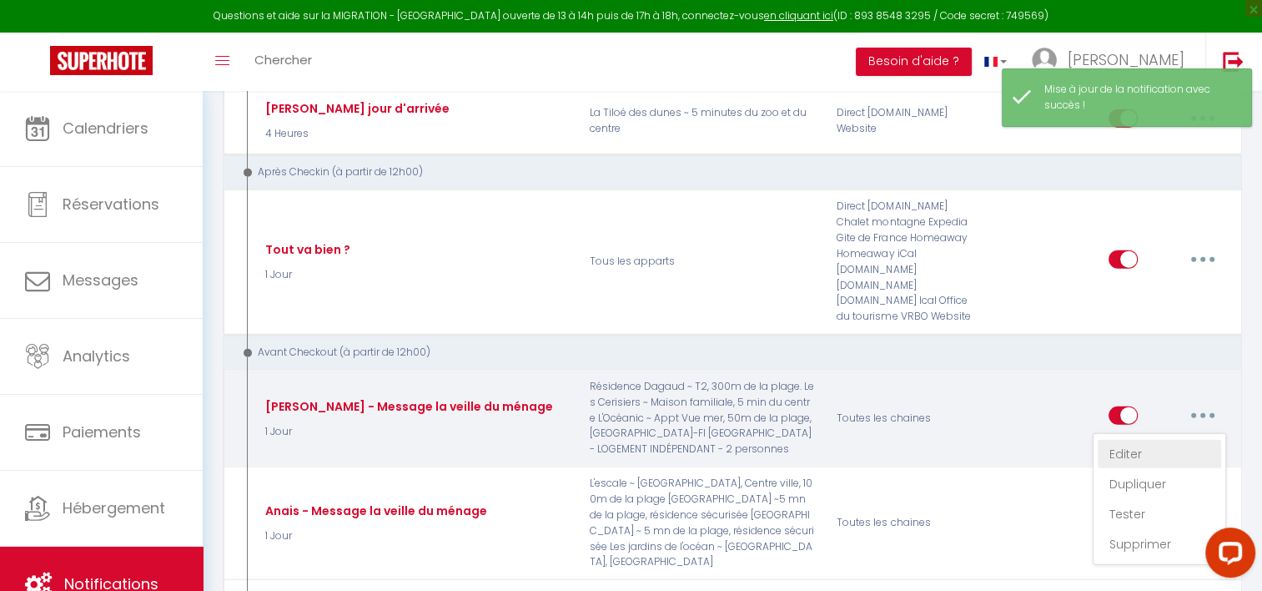
radio input "true"
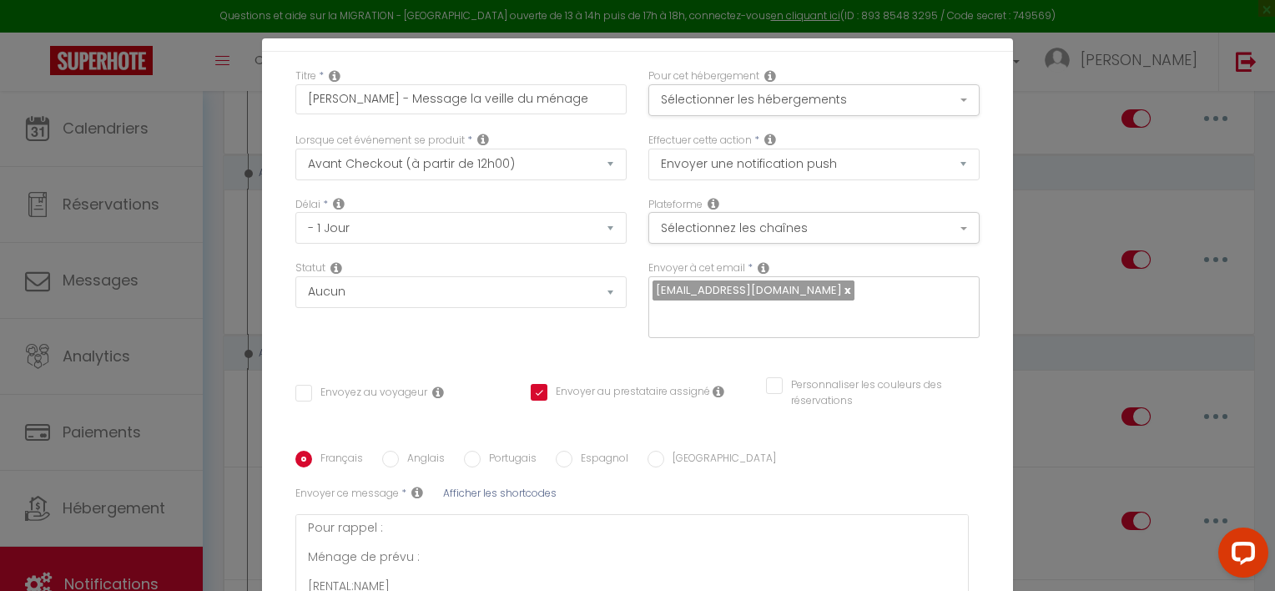
scroll to position [53, 0]
click at [757, 267] on icon at bounding box center [763, 263] width 12 height 13
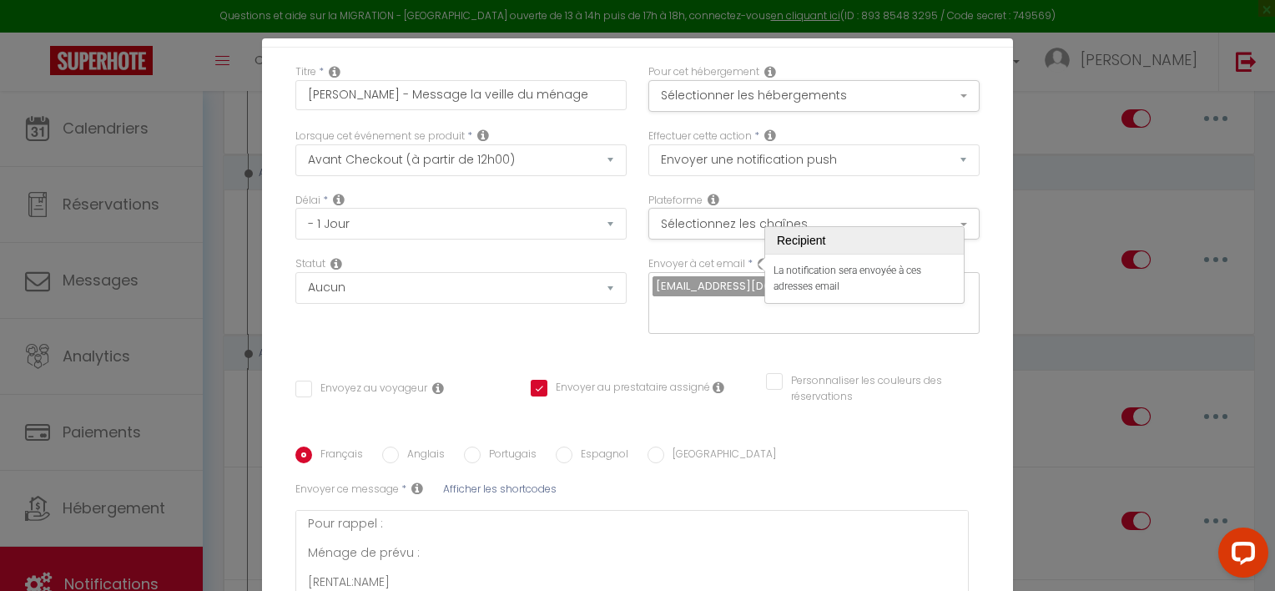
click at [764, 325] on div "Envoyer à cet email * [EMAIL_ADDRESS][DOMAIN_NAME]" at bounding box center [813, 303] width 353 height 94
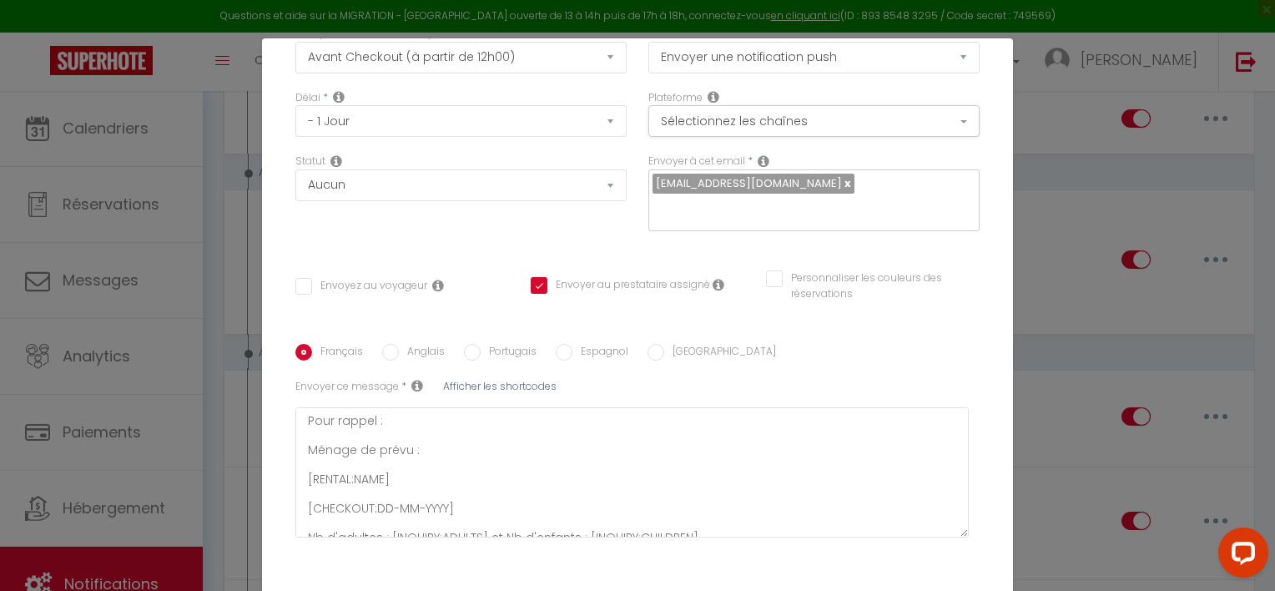
scroll to position [214, 0]
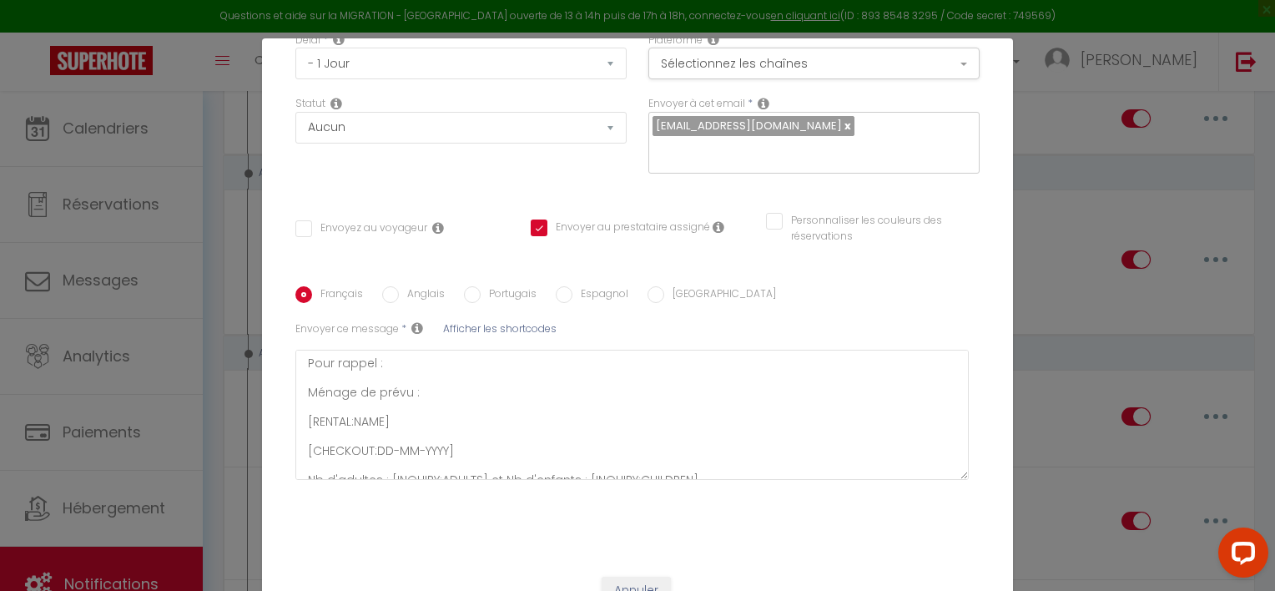
checkbox input "false"
checkbox input "true"
checkbox input "false"
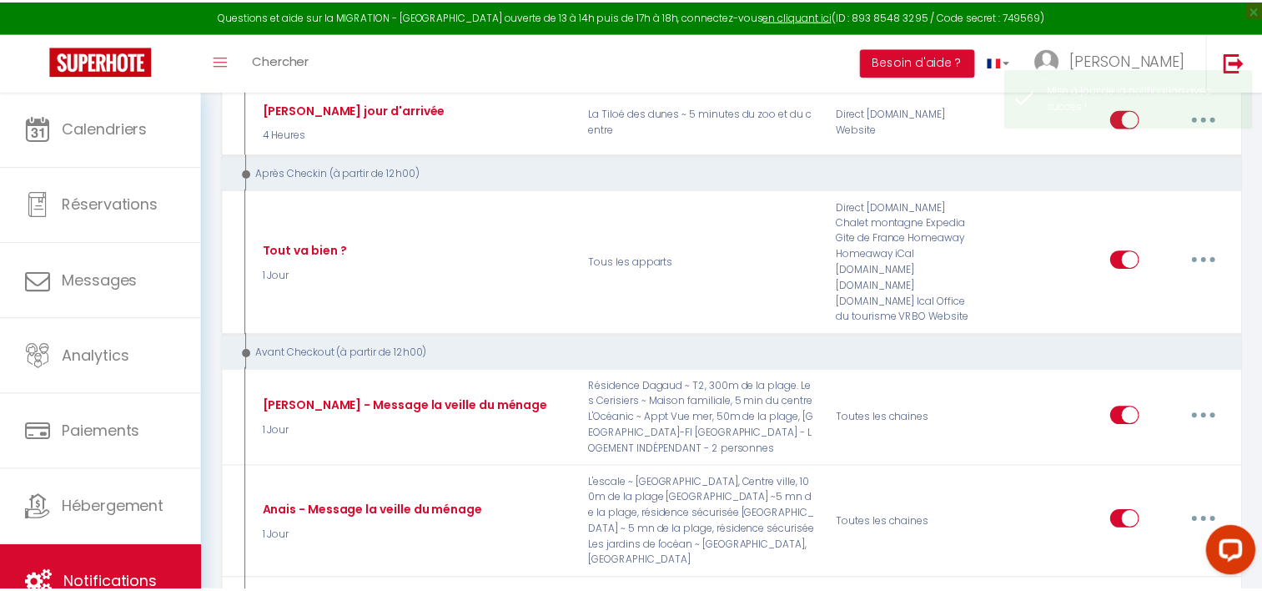
scroll to position [3863, 0]
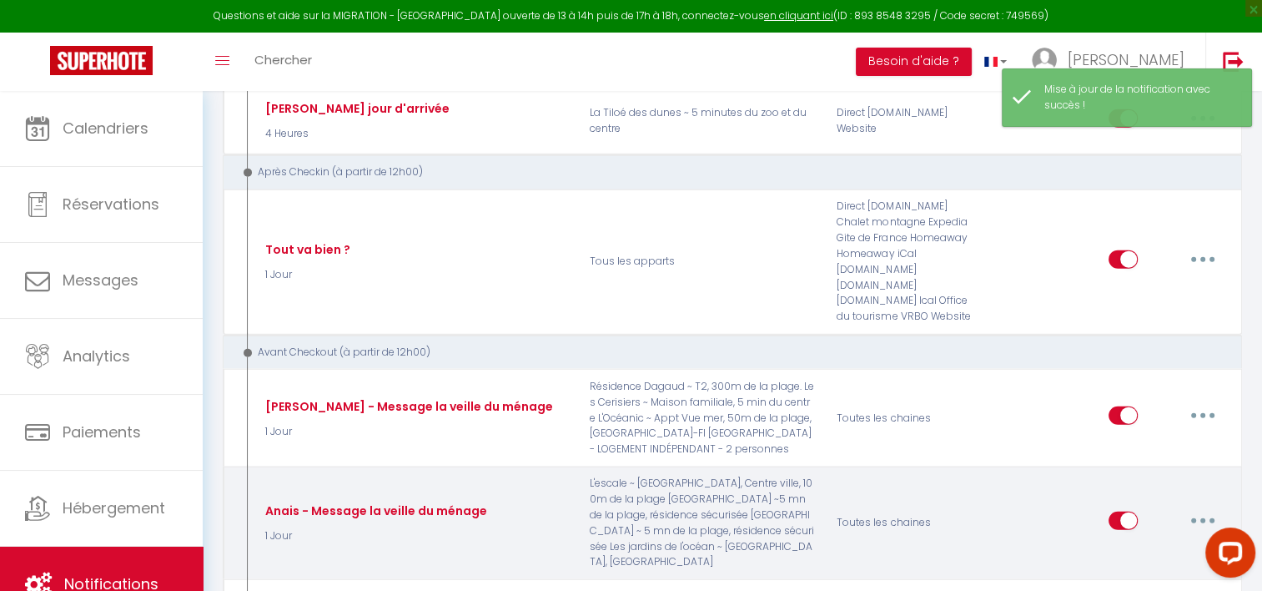
click at [1200, 507] on button "button" at bounding box center [1203, 520] width 47 height 27
drag, startPoint x: 1091, startPoint y: 303, endPoint x: 1140, endPoint y: 295, distance: 49.8
click at [1140, 476] on div "Editer Dupliquer Tester Supprimer" at bounding box center [1114, 523] width 247 height 94
click at [1212, 507] on button "button" at bounding box center [1203, 520] width 47 height 27
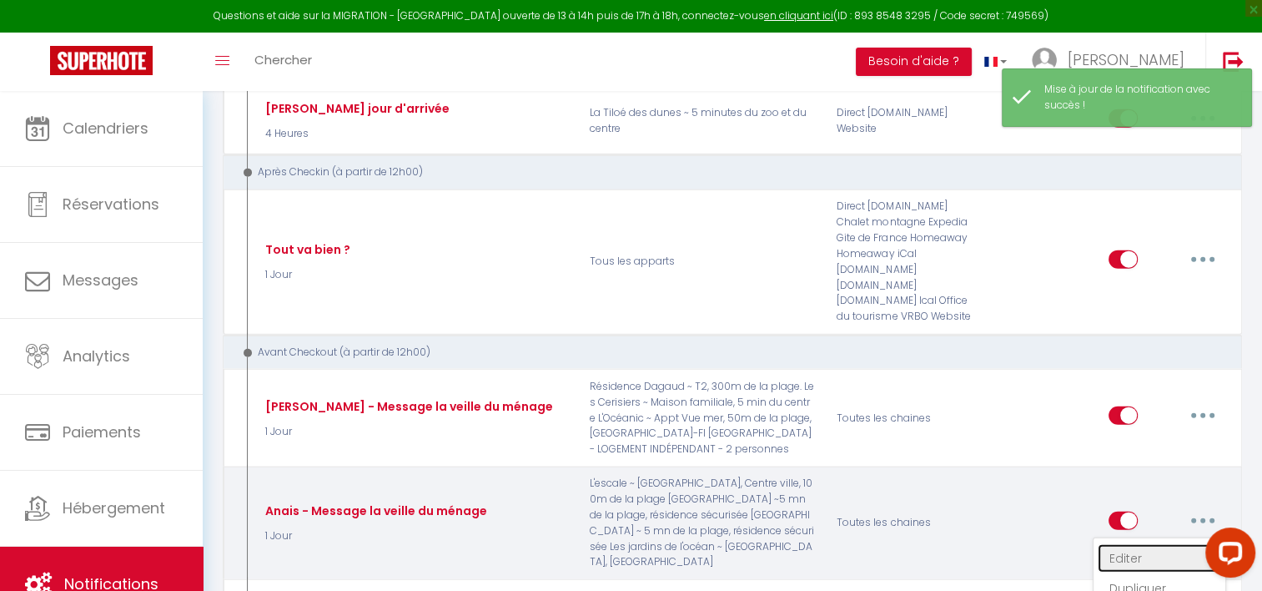
click at [1139, 544] on link "Editer" at bounding box center [1159, 558] width 123 height 28
type input "Anais - Message la veille du ménage"
select select "4"
select select "notification"
select select "1 Jour"
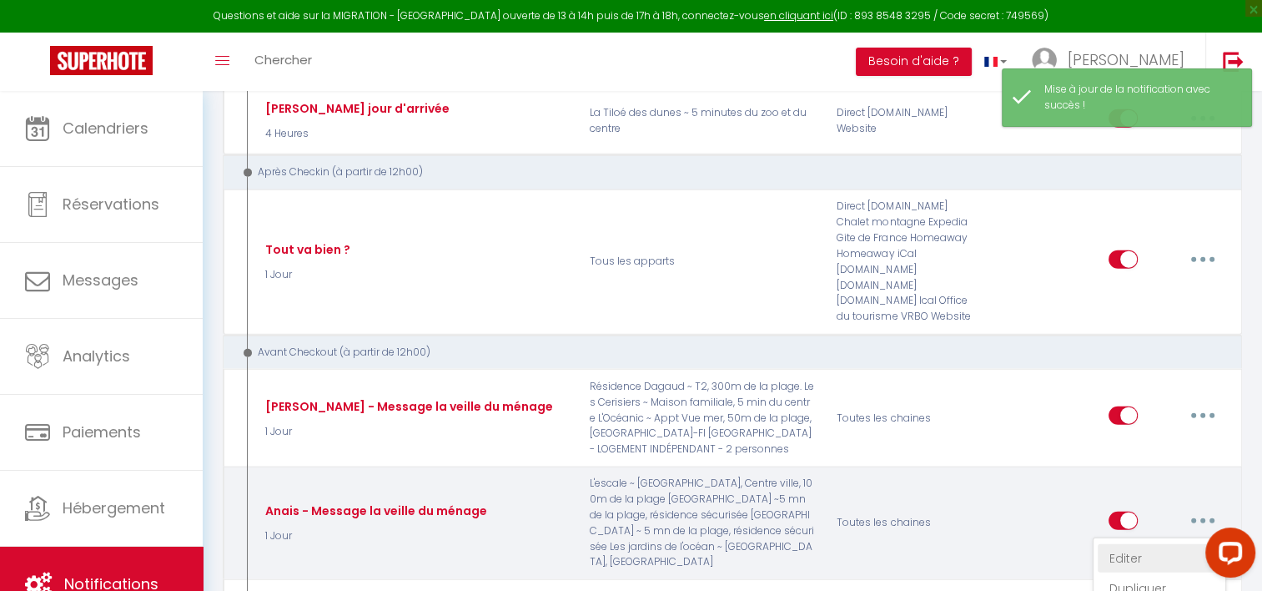
select select
checkbox input "false"
checkbox input "true"
checkbox input "false"
radio input "true"
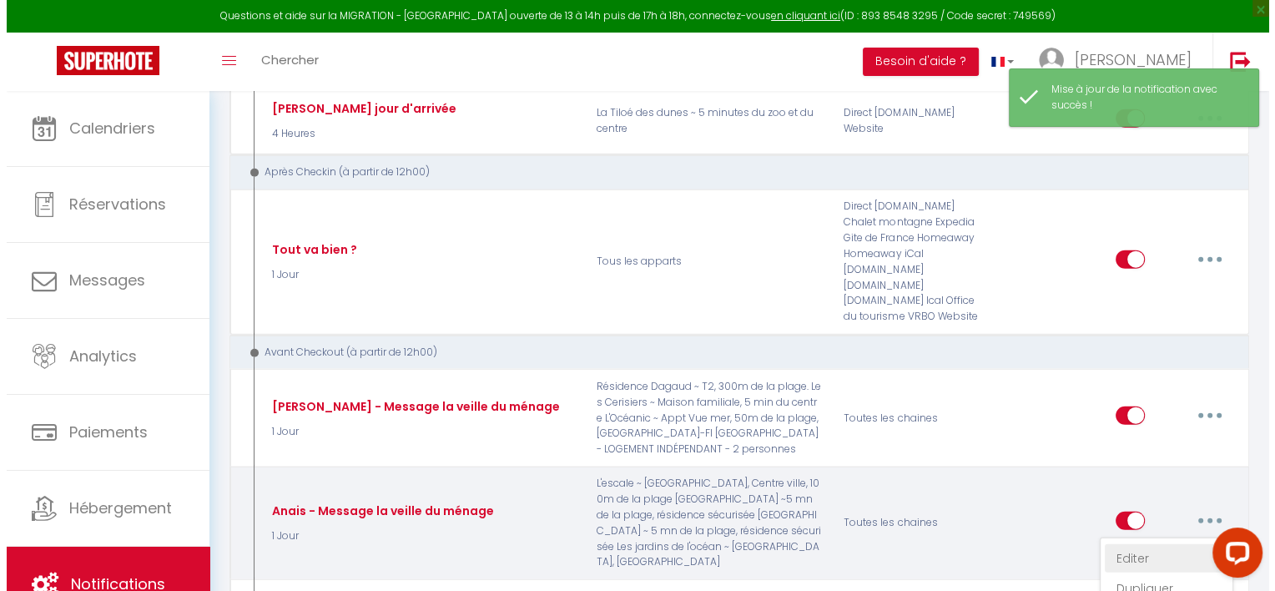
scroll to position [3816, 0]
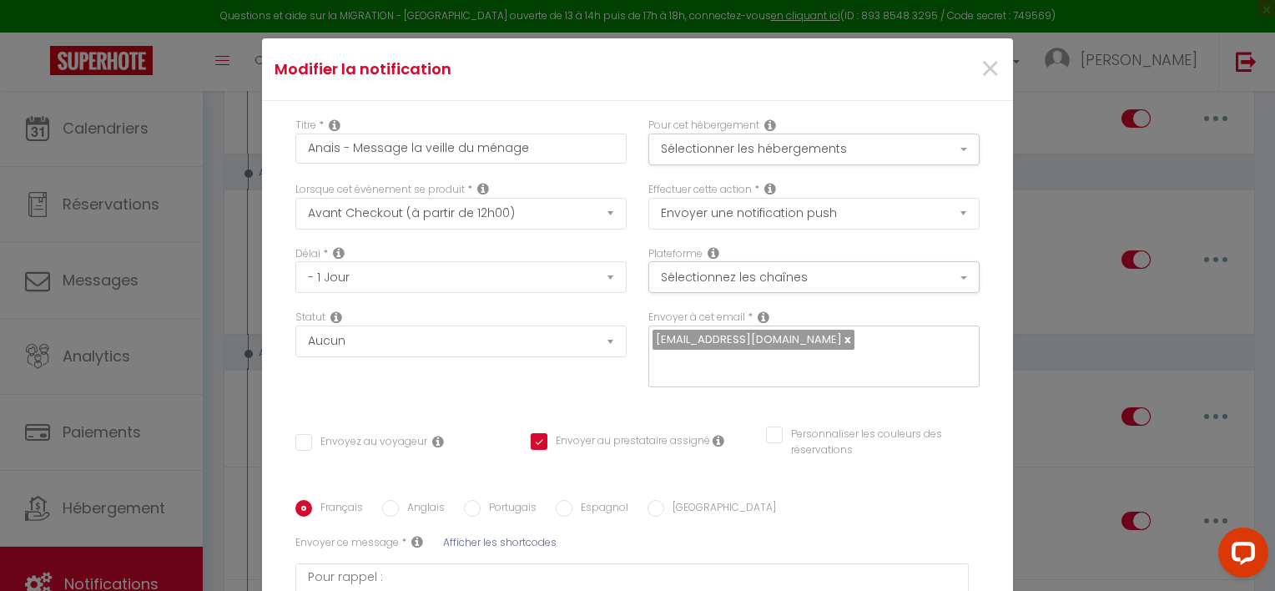
click at [1136, 313] on div "Modifier la notification × Titre * Anais - Message la veille du ménage Pour cet…" at bounding box center [637, 295] width 1275 height 591
checkbox input "false"
checkbox input "true"
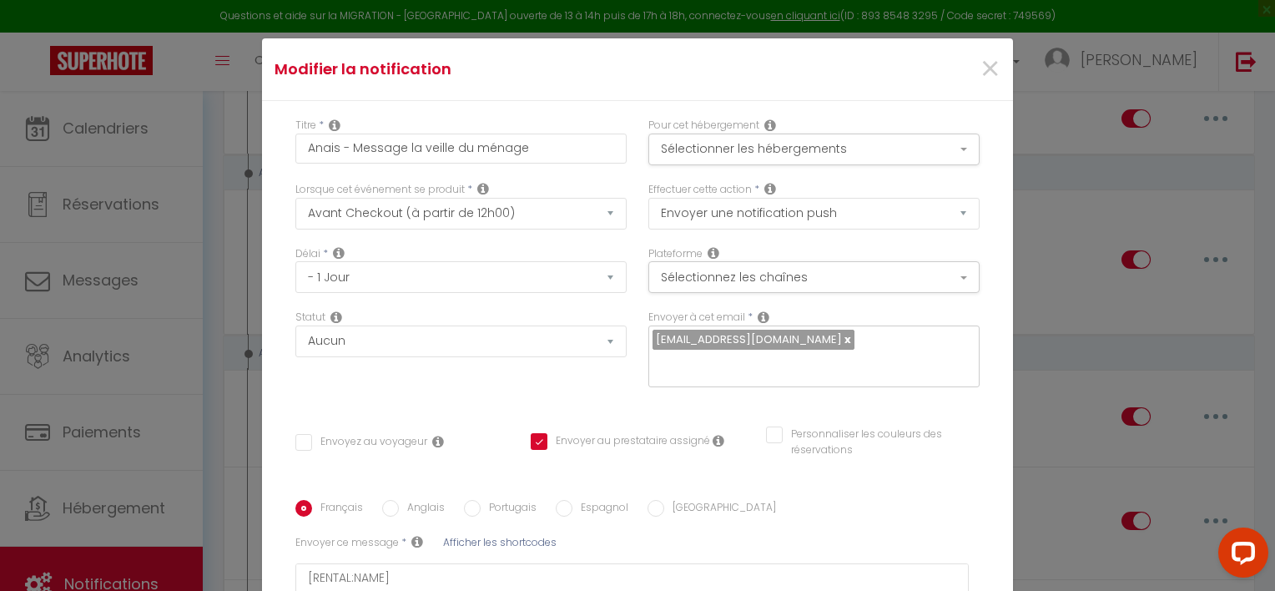
checkbox input "false"
radio input "true"
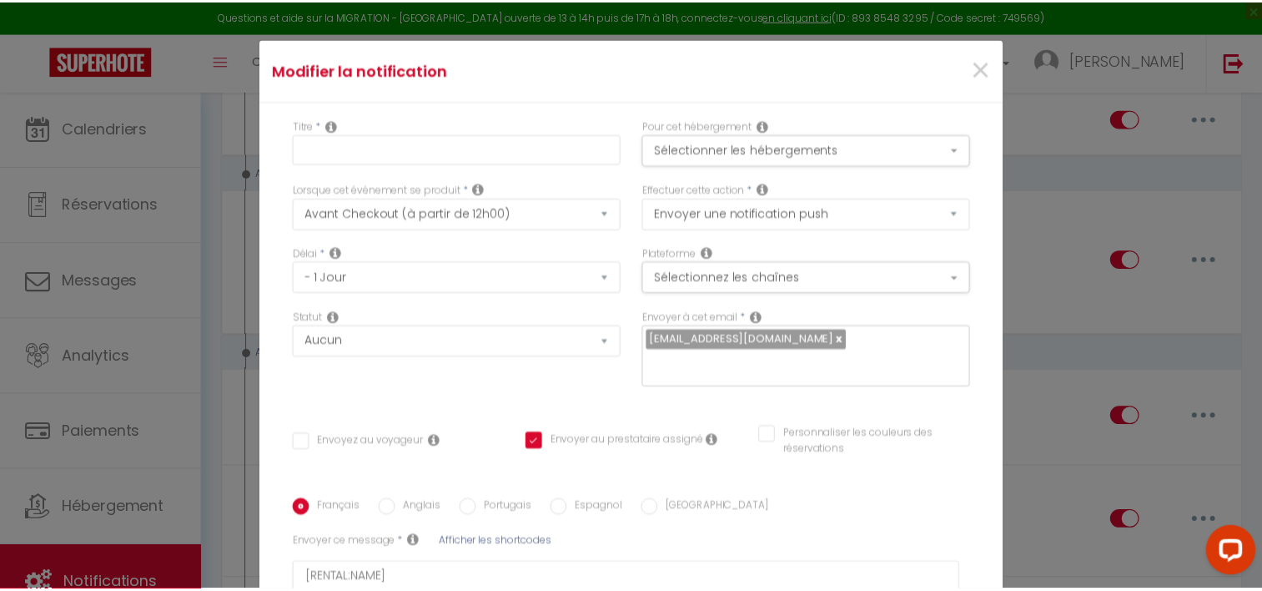
scroll to position [3863, 0]
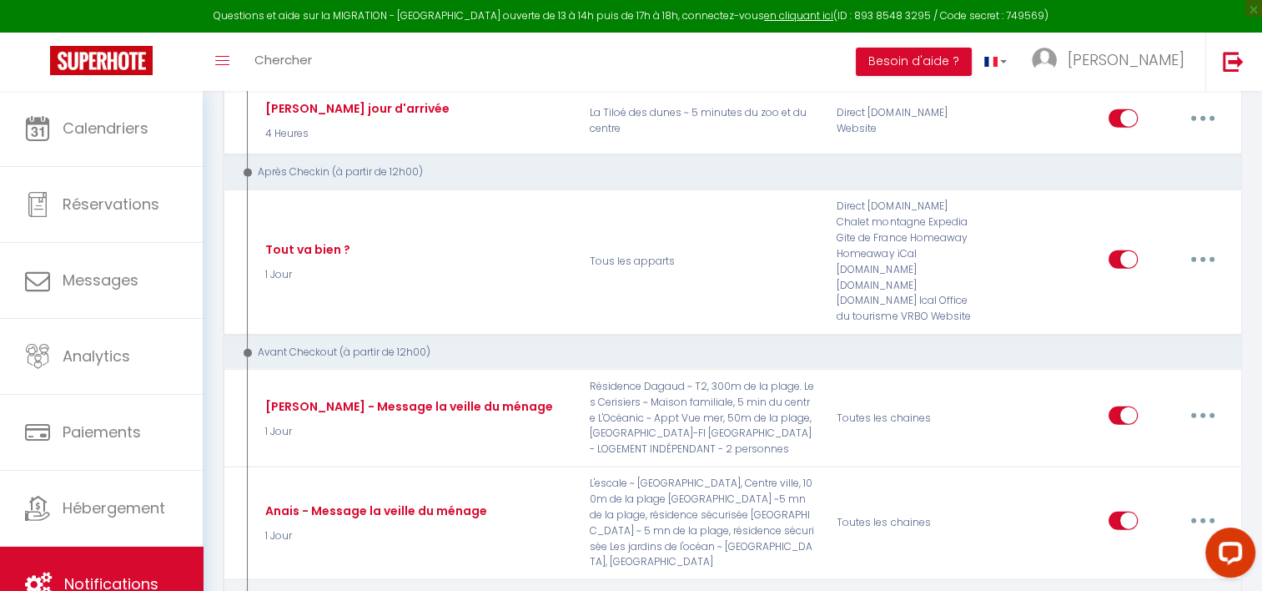
type input "[PERSON_NAME] - Message la veille du ménage"
checkbox input "false"
checkbox input "true"
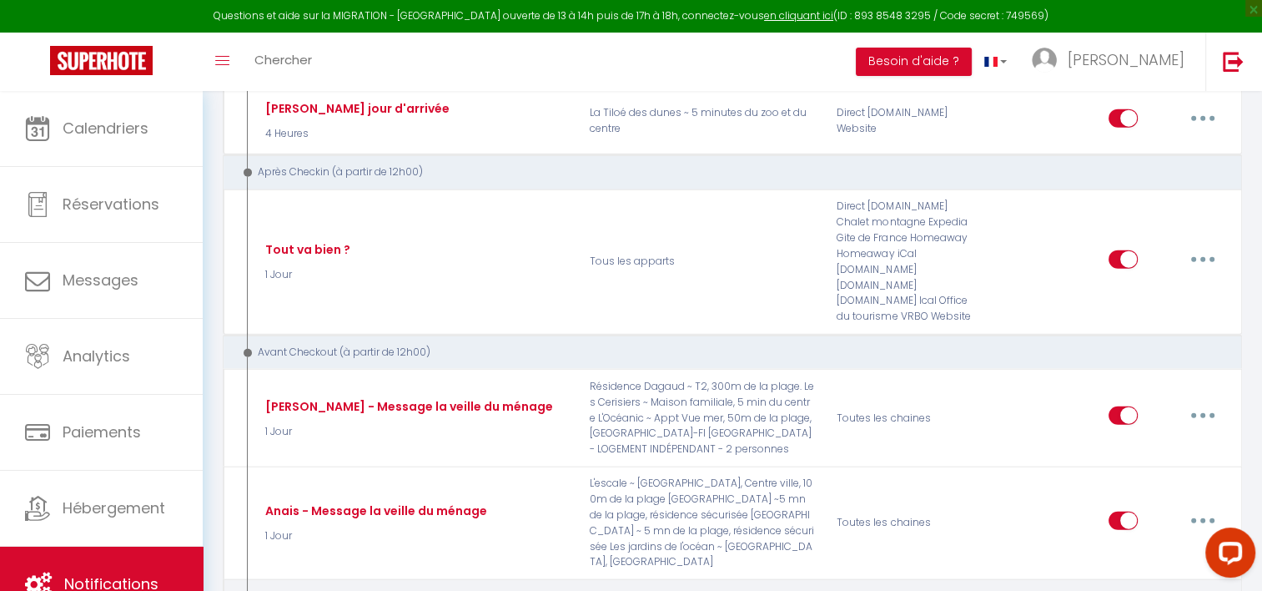
checkbox input "false"
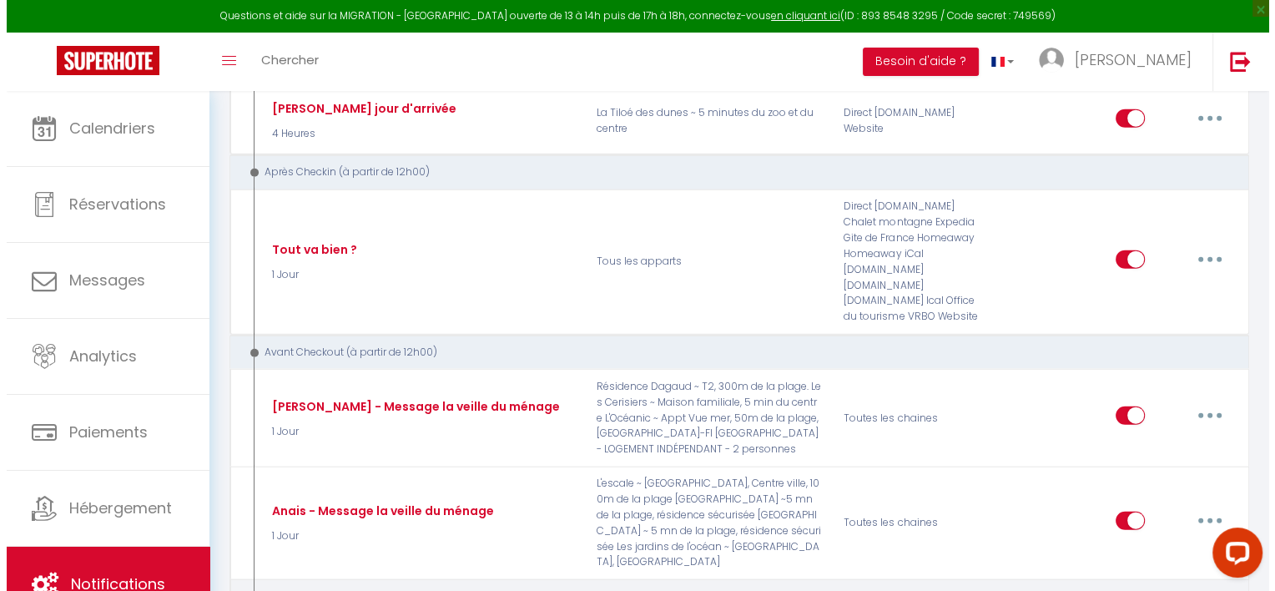
scroll to position [3816, 0]
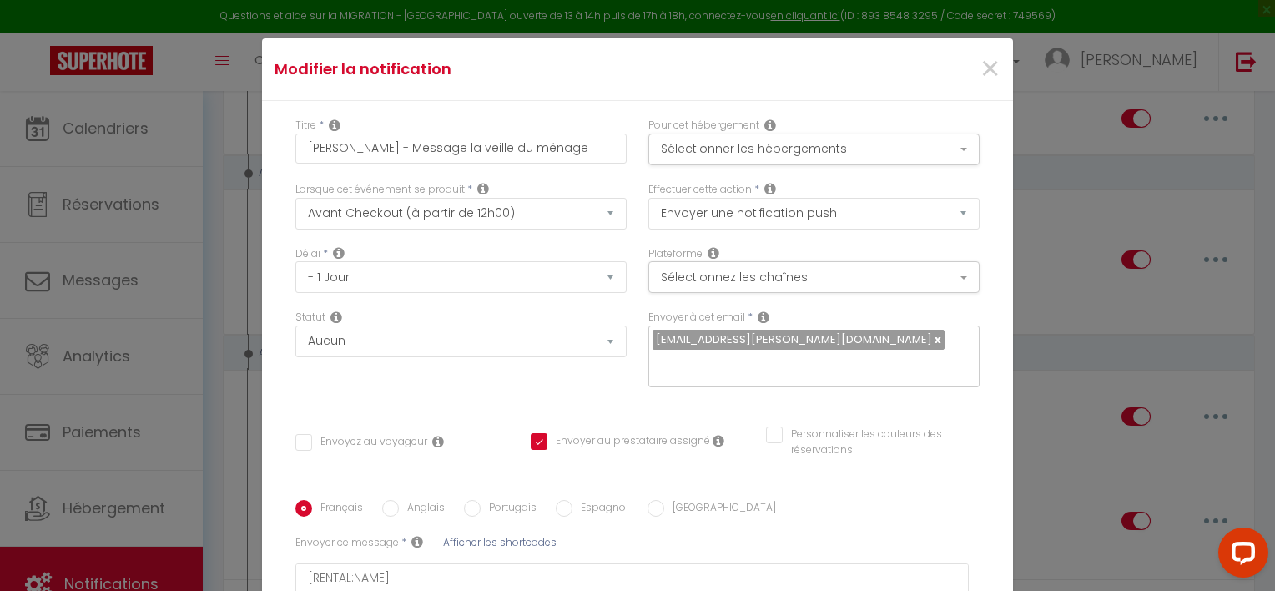
click at [1056, 256] on div "Modifier la notification × Titre * [PERSON_NAME] - Message la veille du ménage …" at bounding box center [637, 295] width 1275 height 591
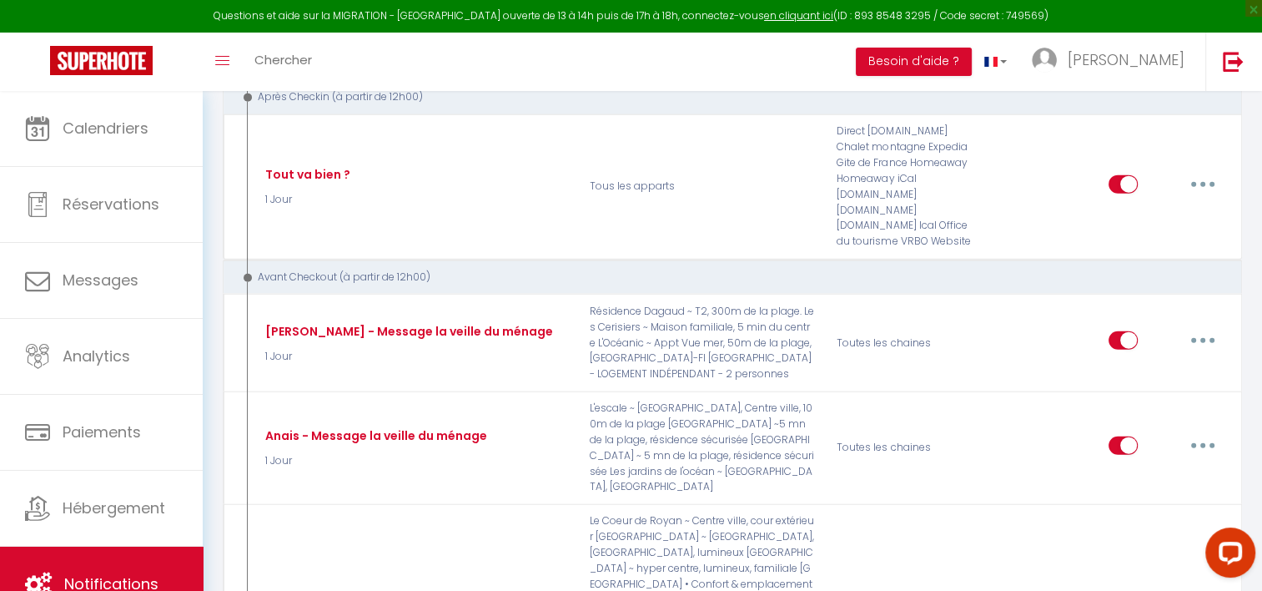
scroll to position [3939, 0]
type input "Morgane - Message la veille du ménage"
checkbox input "false"
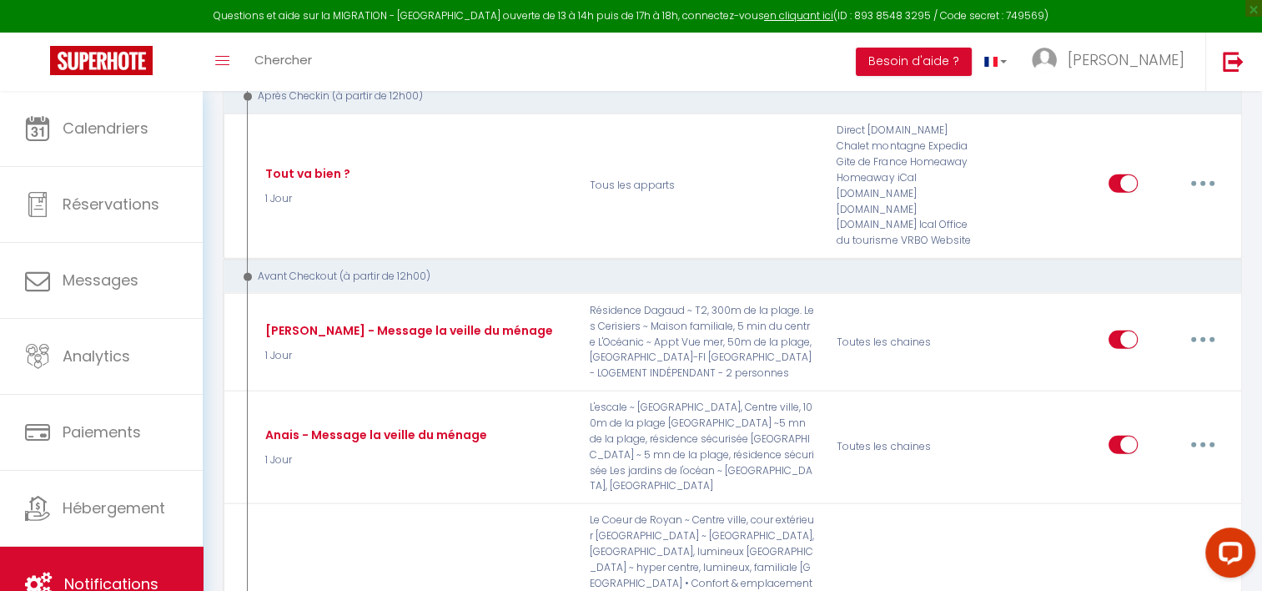
checkbox input "true"
checkbox input "false"
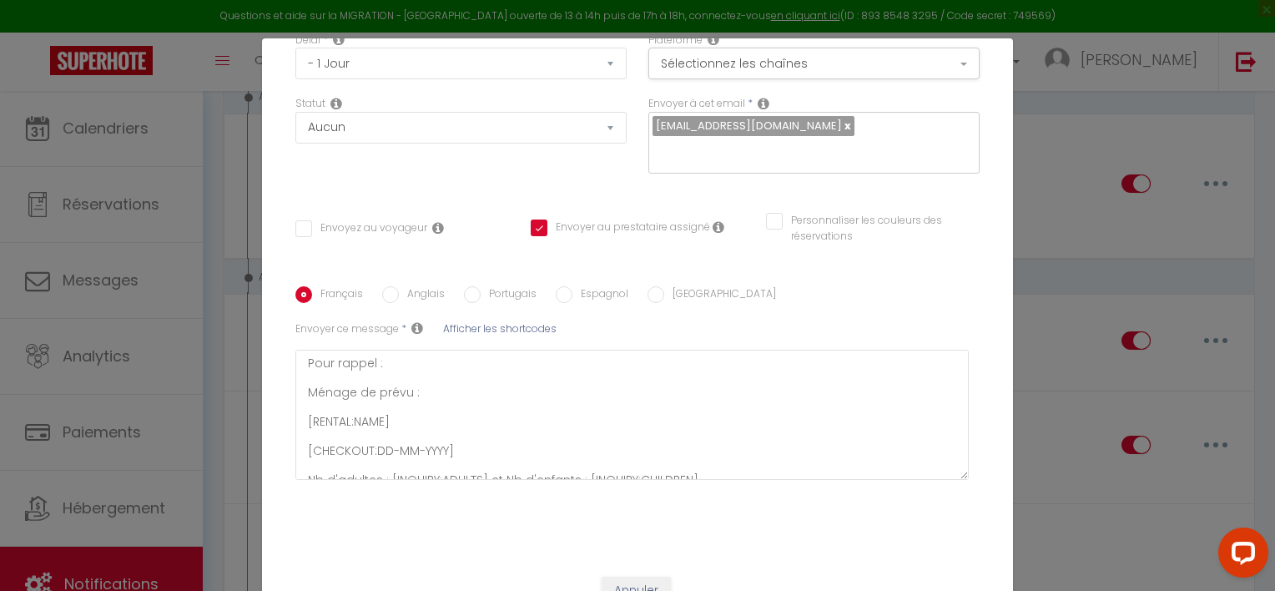
scroll to position [0, 0]
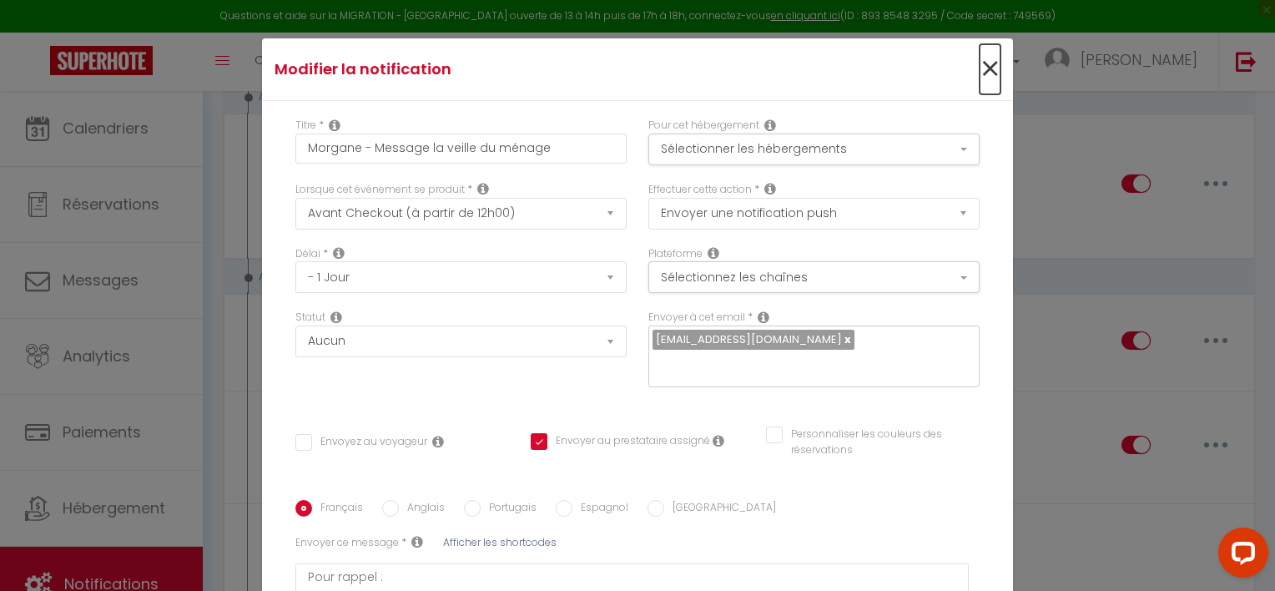
click at [979, 65] on span "×" at bounding box center [989, 69] width 21 height 50
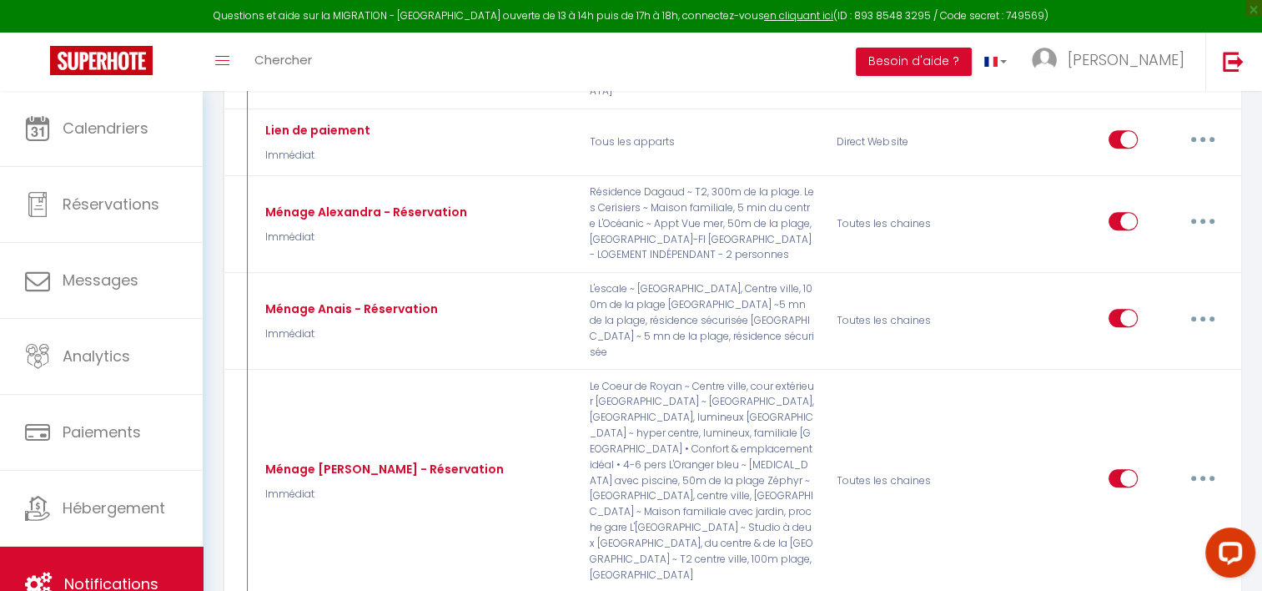
scroll to position [1064, 0]
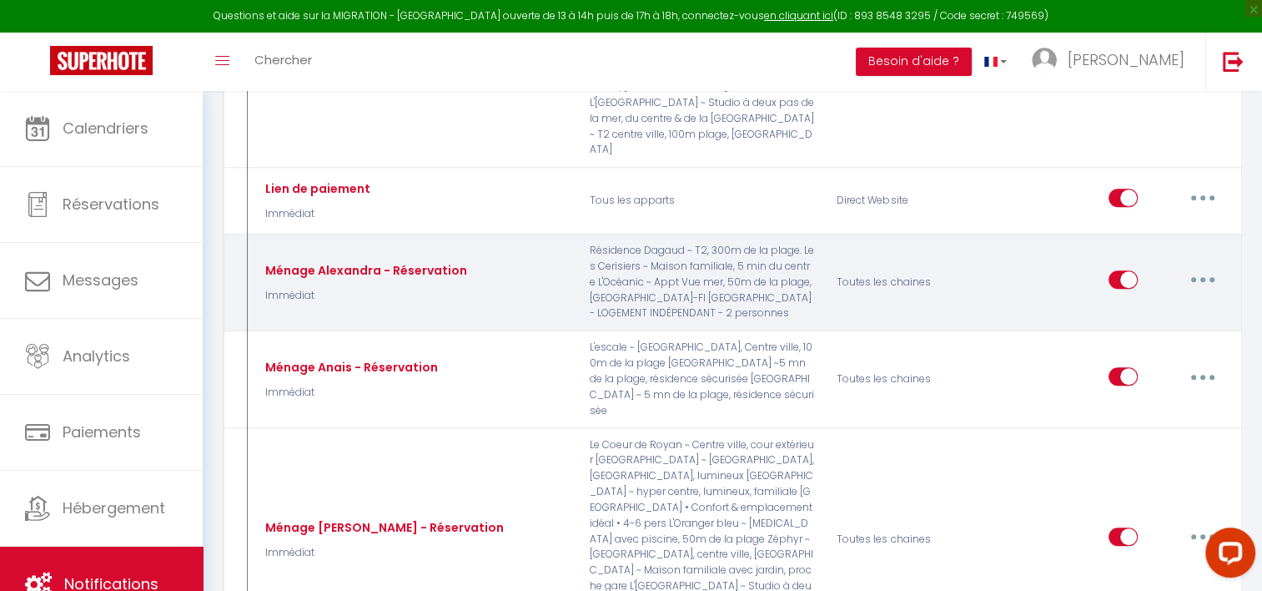
click at [1208, 266] on button "button" at bounding box center [1203, 279] width 47 height 27
click at [1143, 304] on link "Editer" at bounding box center [1159, 318] width 123 height 28
type input "Ménage Alexandra - Réservation"
select select "1"
select select "email"
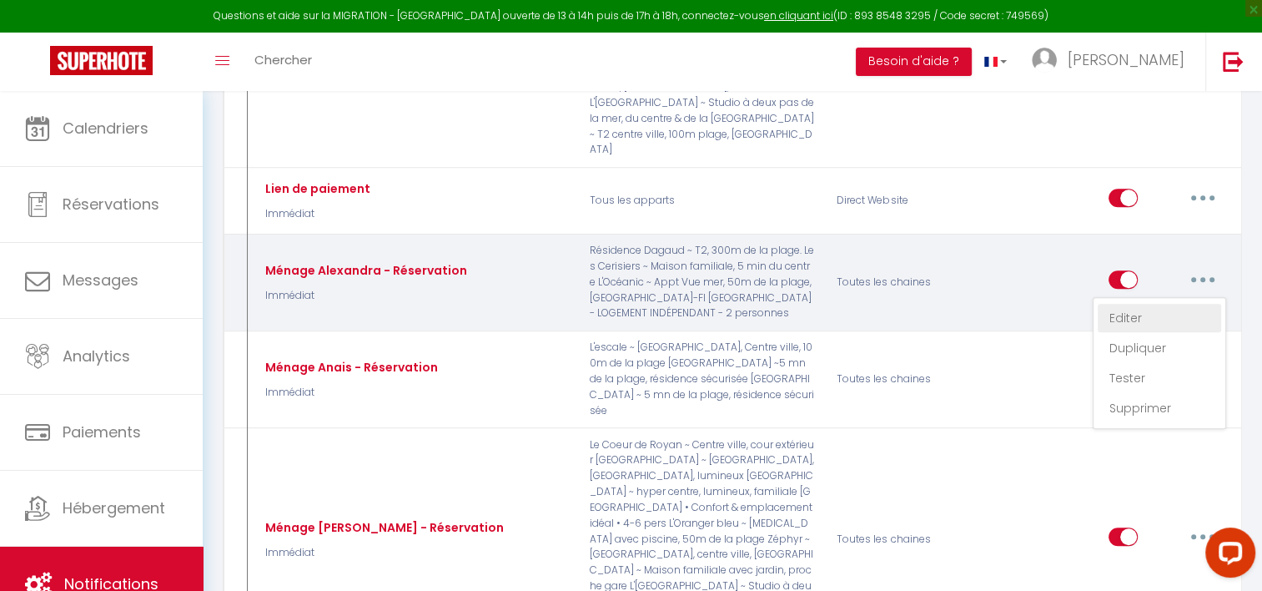
select select "Immédiat"
select select "if_booking_is_paid"
checkbox input "false"
checkbox input "true"
checkbox input "false"
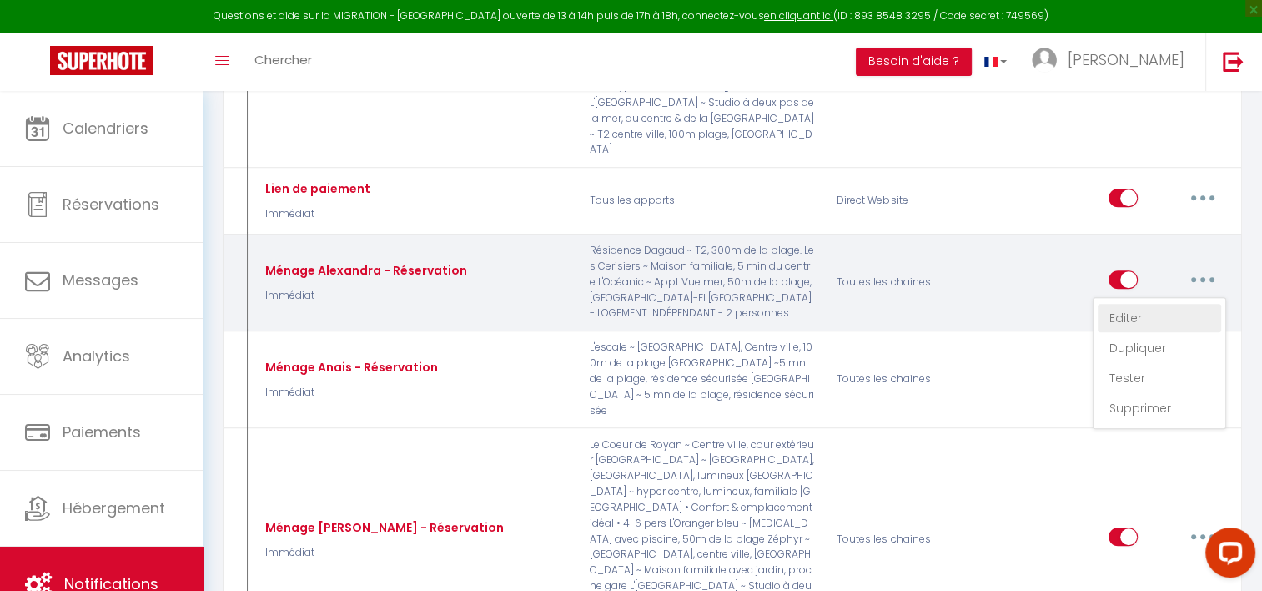
type input "Ménage à prévoir [RENTAL:NAME] - [CHECKOUT:DD-MM-YYYY]"
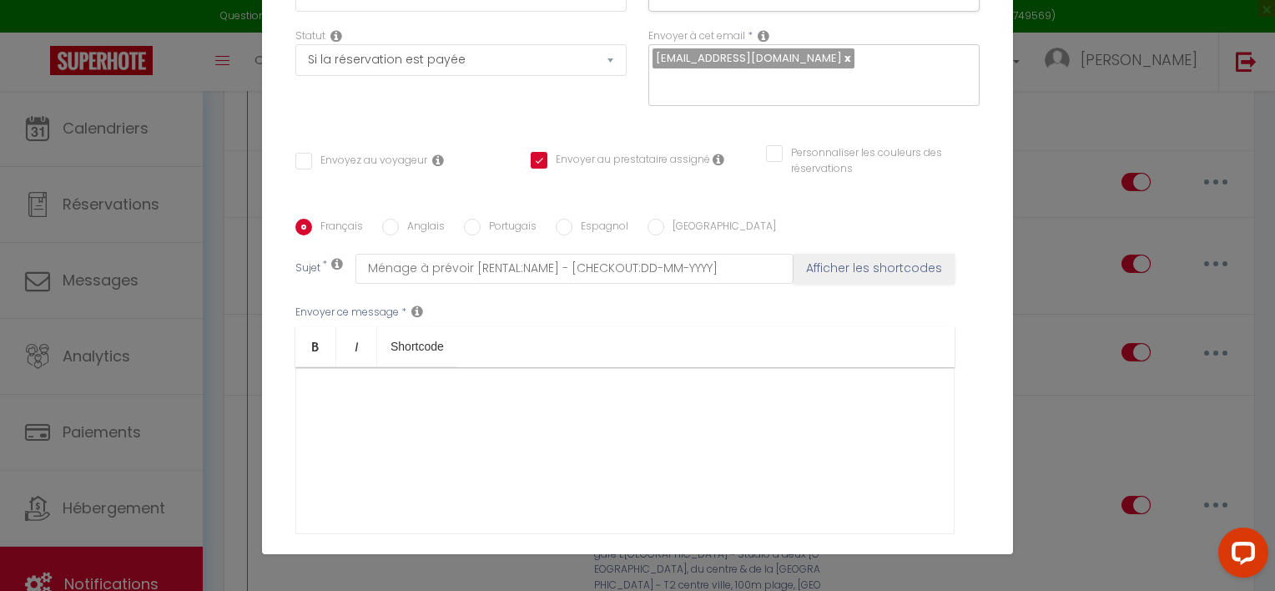
scroll to position [209, 0]
click at [410, 385] on div "​" at bounding box center [624, 447] width 659 height 167
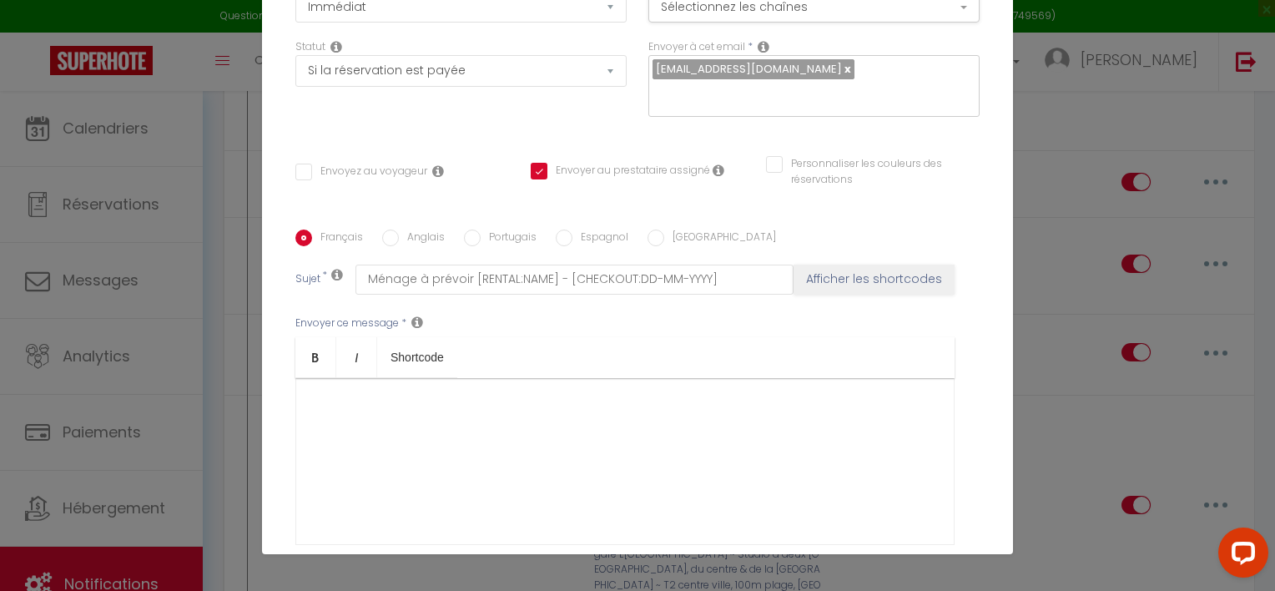
scroll to position [340, 0]
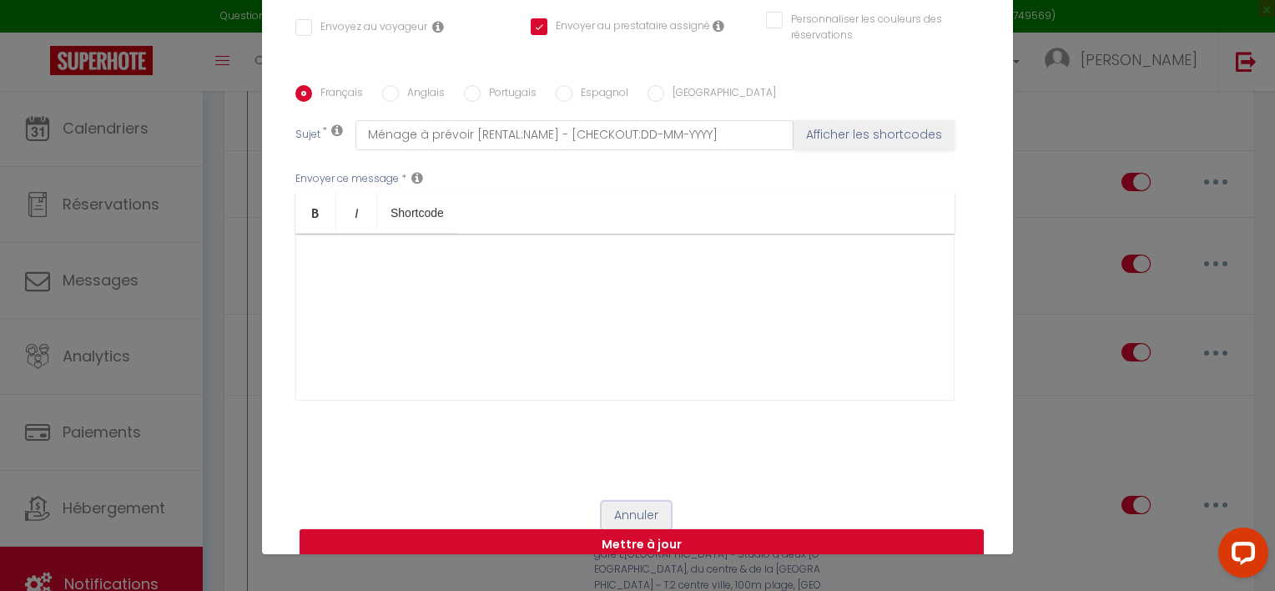
click at [627, 501] on button "Annuler" at bounding box center [635, 515] width 69 height 28
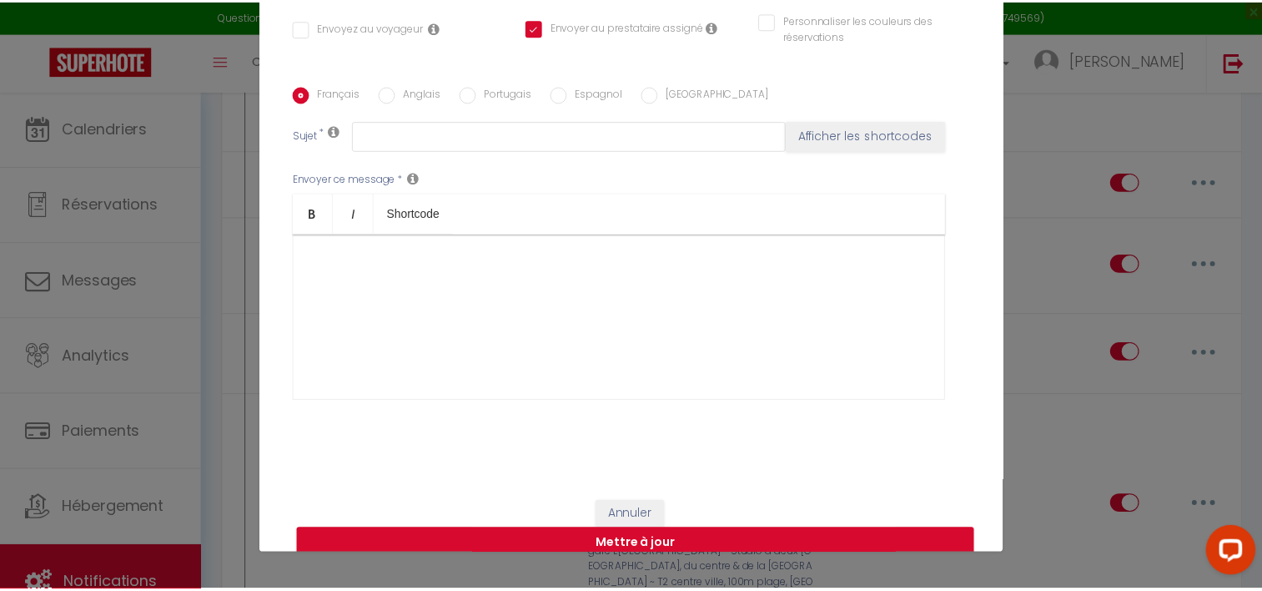
scroll to position [1064, 0]
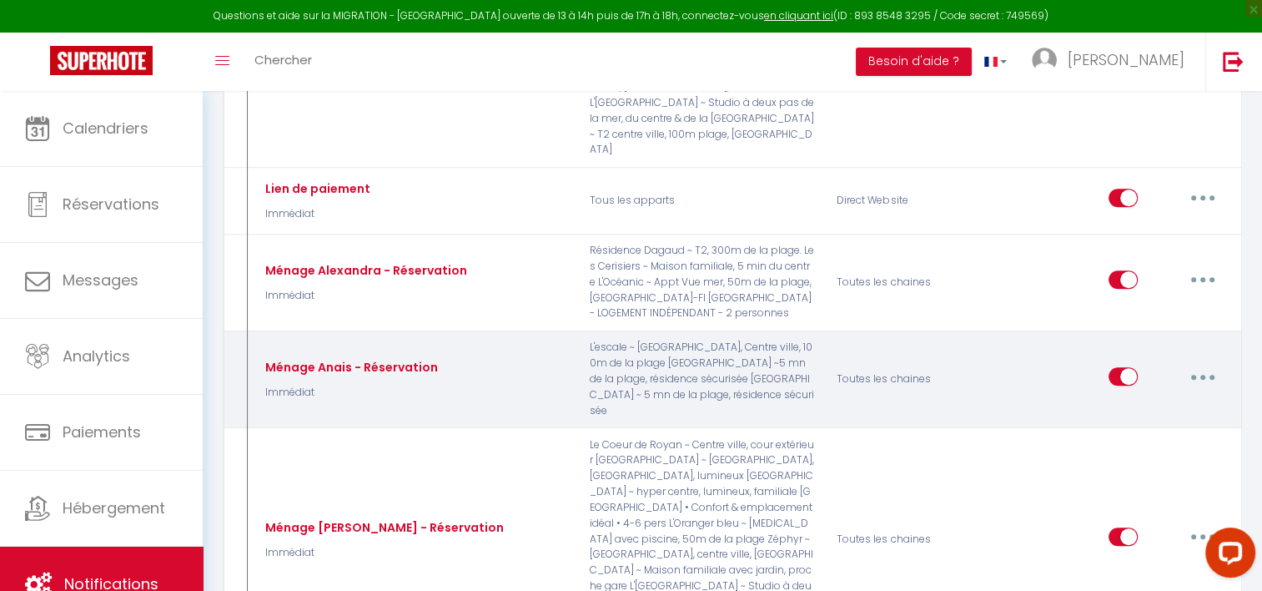
click at [1231, 340] on div "Editer Dupliquer Tester Supprimer" at bounding box center [1114, 379] width 247 height 78
click at [1205, 363] on button "button" at bounding box center [1203, 376] width 47 height 27
click at [1133, 400] on link "Editer" at bounding box center [1159, 414] width 123 height 28
type input "Ménage Anais - Réservation"
checkbox input "false"
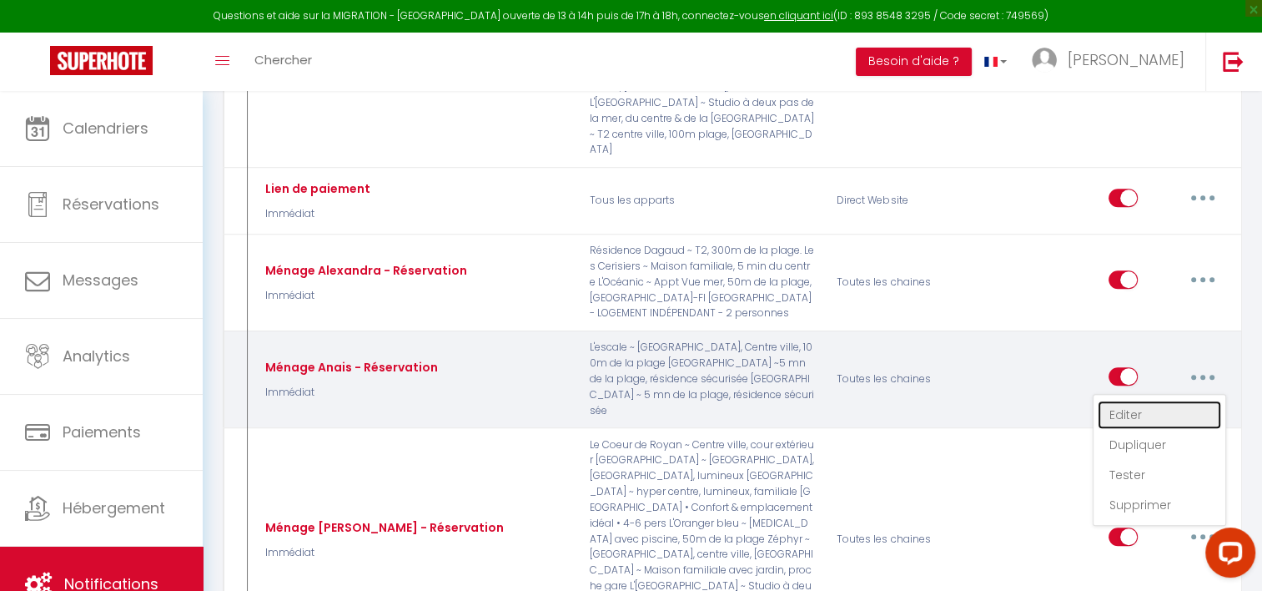
checkbox input "true"
checkbox input "false"
type input "Ménage à prévoir [RENTAL:NAME] - [CHECKOUT:DD-MM-YYYY]"
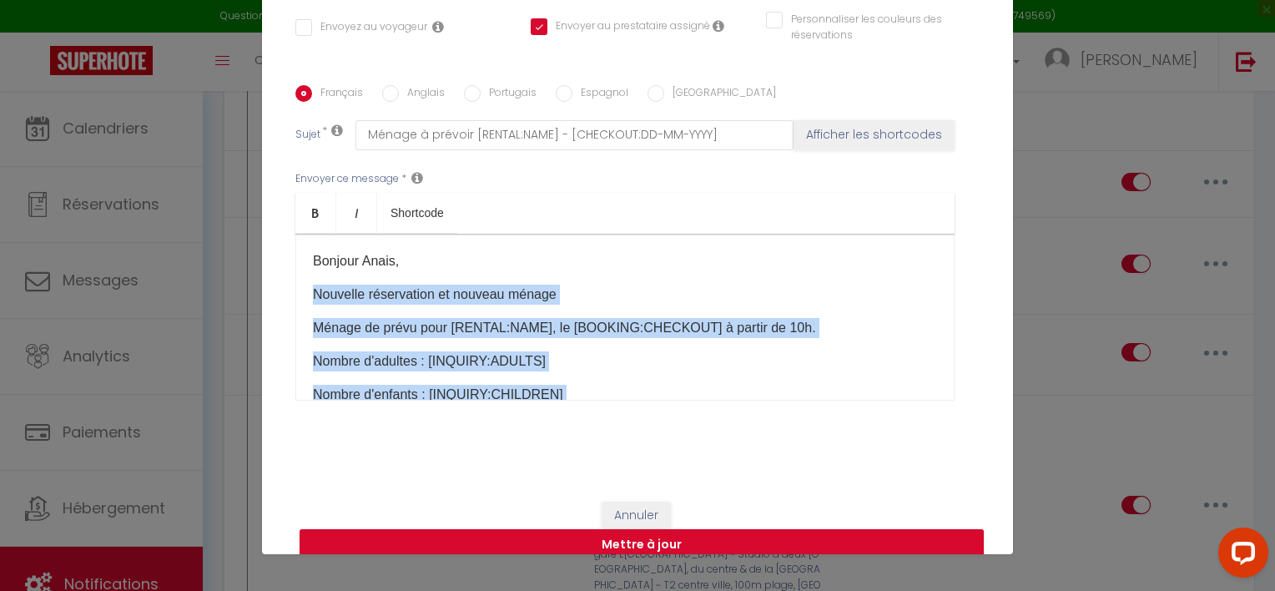
scroll to position [104, 0]
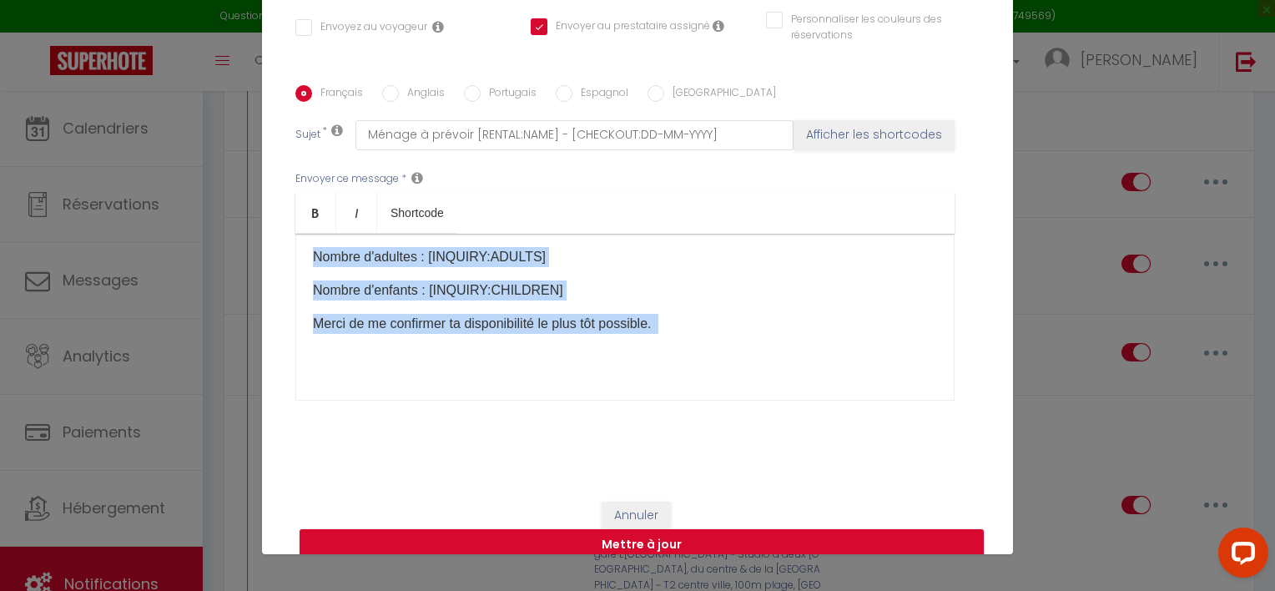
drag, startPoint x: 307, startPoint y: 270, endPoint x: 649, endPoint y: 435, distance: 379.8
click at [649, 435] on div "Titre * Ménage Anais - Réservation Pour cet hébergement Sélectionner les héberg…" at bounding box center [637, 85] width 751 height 798
copy div "Nouvelle réservation et nouveau ménage ​Ménage de prévu pour [RENTAL:NAME], le …"
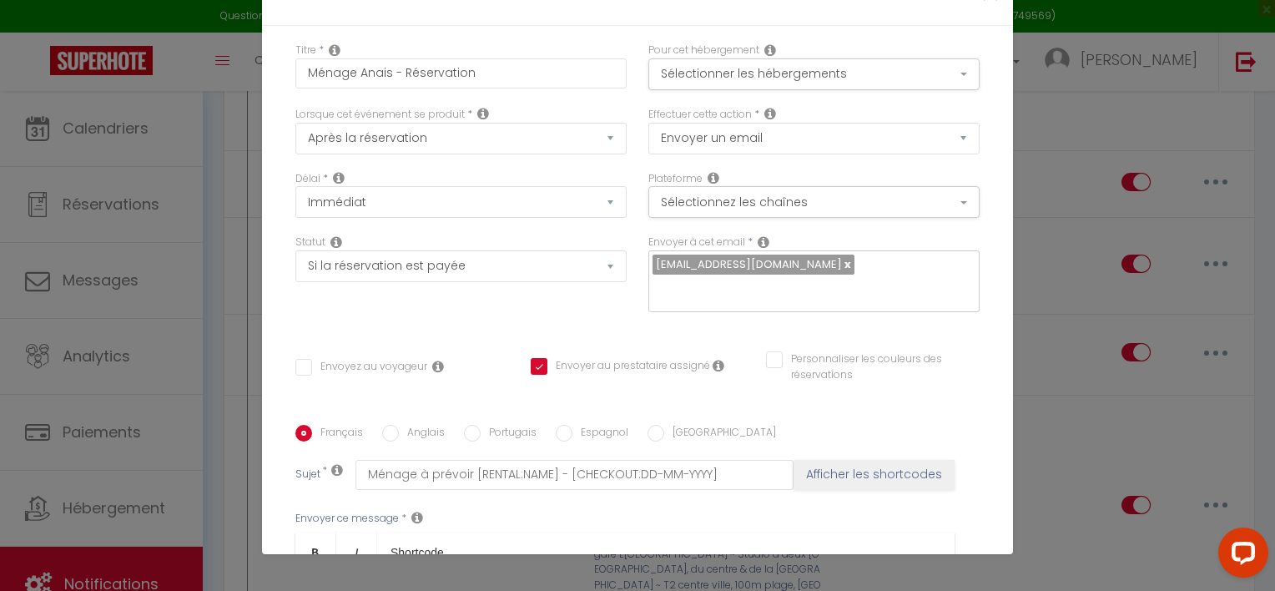
scroll to position [0, 0]
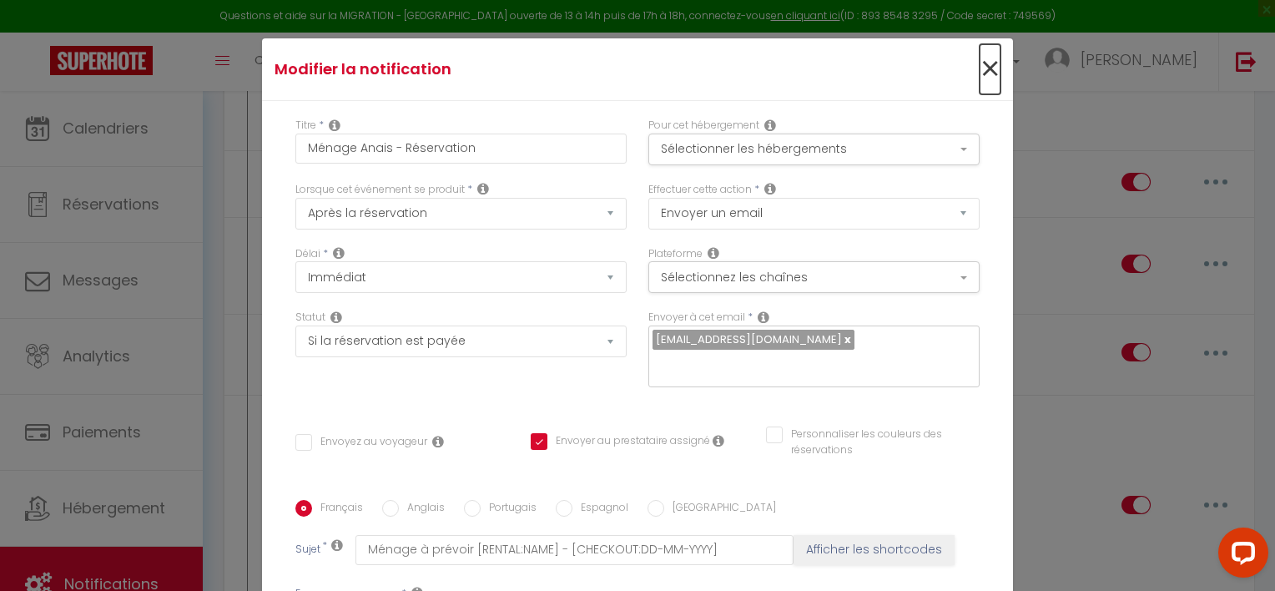
click at [979, 63] on span "×" at bounding box center [989, 69] width 21 height 50
checkbox input "false"
checkbox input "true"
checkbox input "false"
radio input "true"
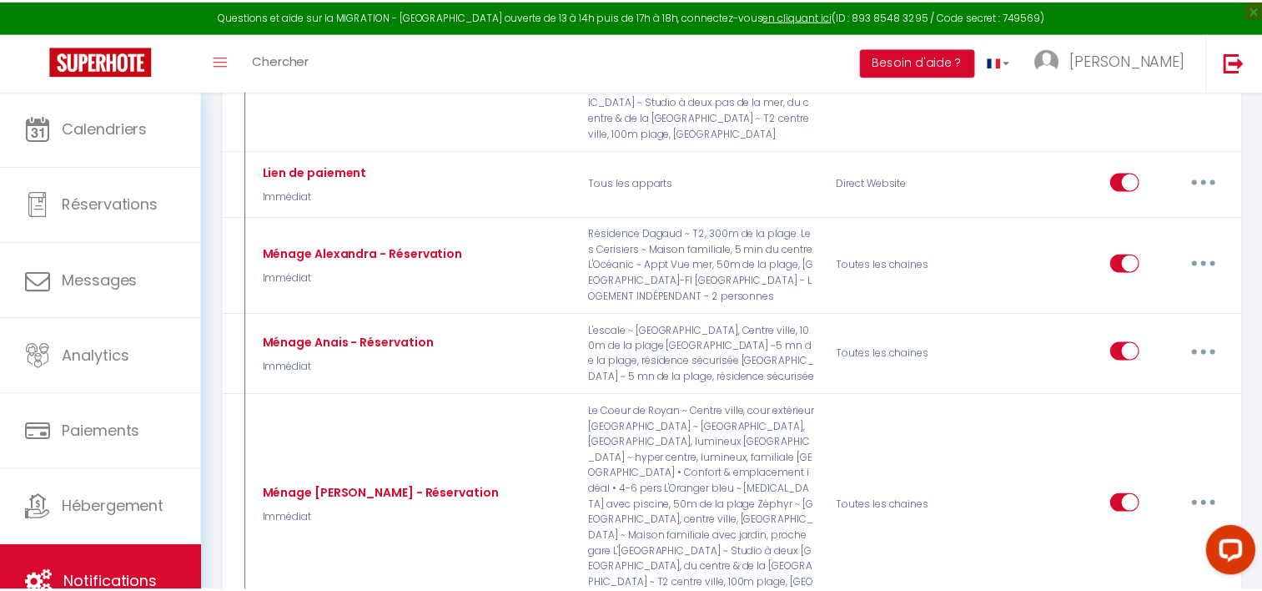
scroll to position [1064, 0]
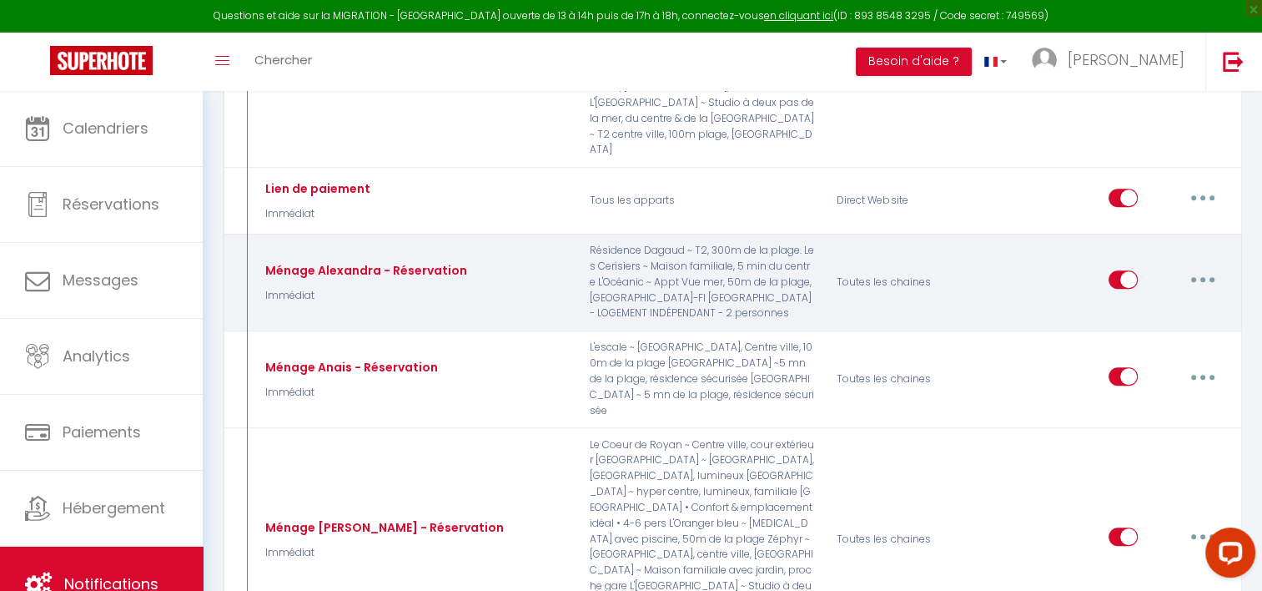
click at [1205, 266] on button "button" at bounding box center [1203, 279] width 47 height 27
click at [1106, 304] on link "Editer" at bounding box center [1159, 318] width 123 height 28
type input "Ménage Alexandra - Réservation"
checkbox input "false"
checkbox input "true"
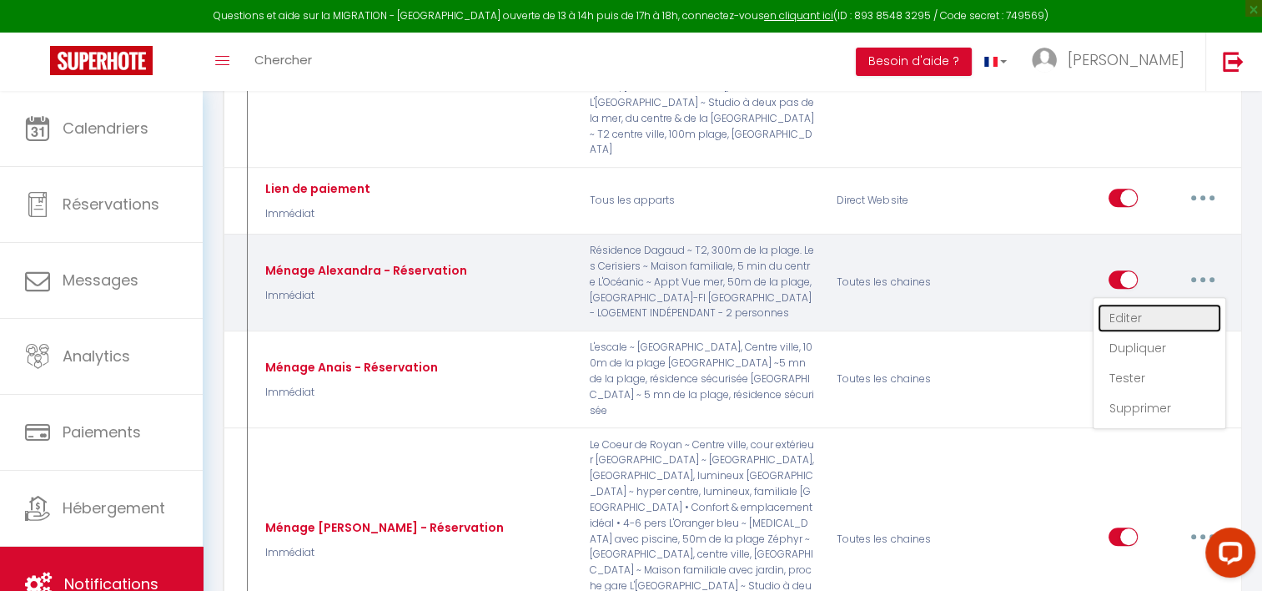
checkbox input "false"
type input "Ménage à prévoir [RENTAL:NAME] - [CHECKOUT:DD-MM-YYYY]"
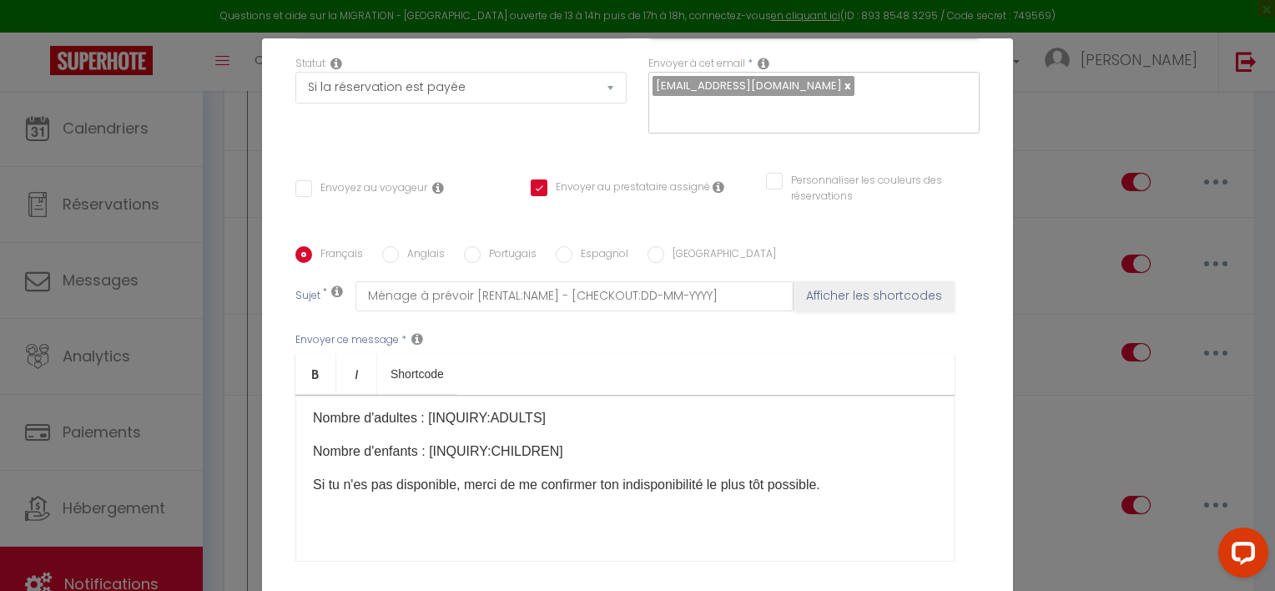
scroll to position [0, 0]
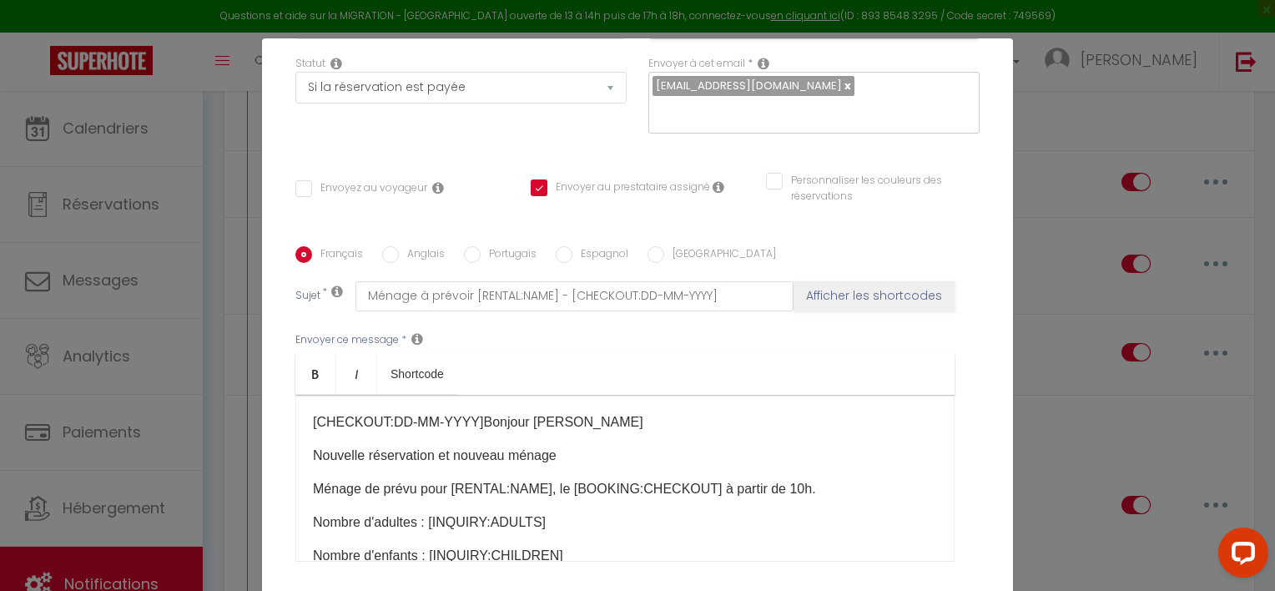
click at [462, 412] on p "[CHECKOUT:DD-MM-YYYY]​​Bonjour [PERSON_NAME]" at bounding box center [625, 422] width 624 height 20
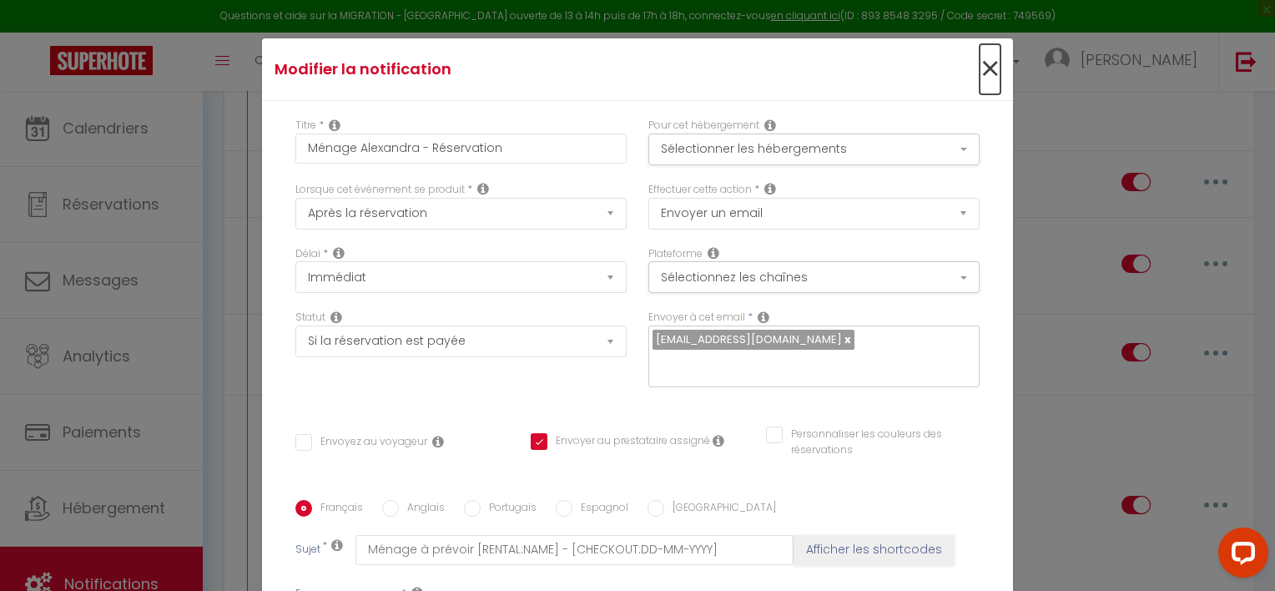
click at [979, 71] on span "×" at bounding box center [989, 69] width 21 height 50
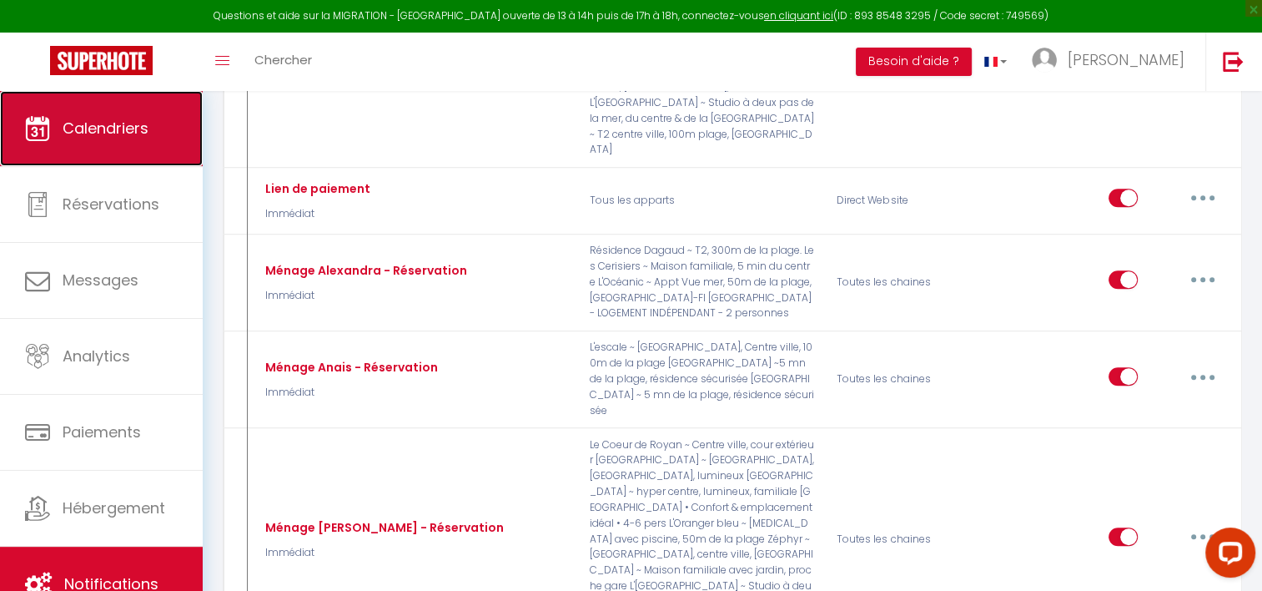
click at [73, 105] on link "Calendriers" at bounding box center [101, 128] width 203 height 75
